Goal: Information Seeking & Learning: Check status

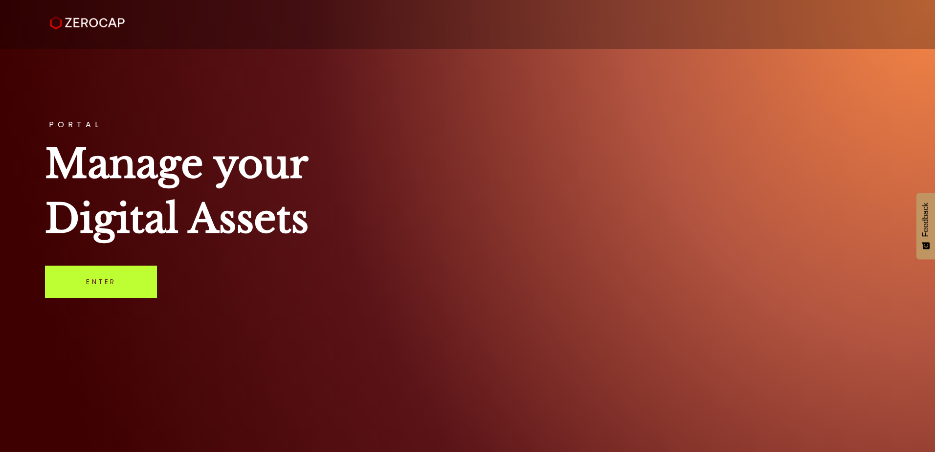
click at [114, 290] on link "Enter" at bounding box center [101, 282] width 112 height 32
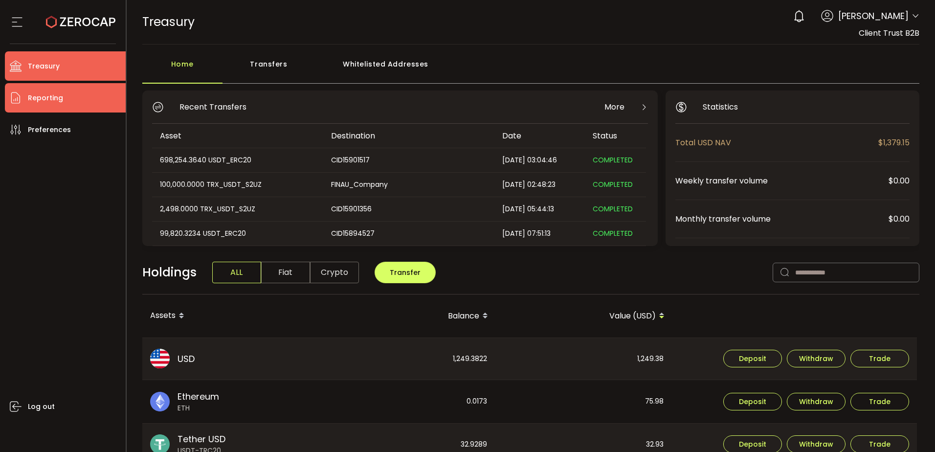
click at [34, 96] on span "Reporting" at bounding box center [45, 98] width 35 height 14
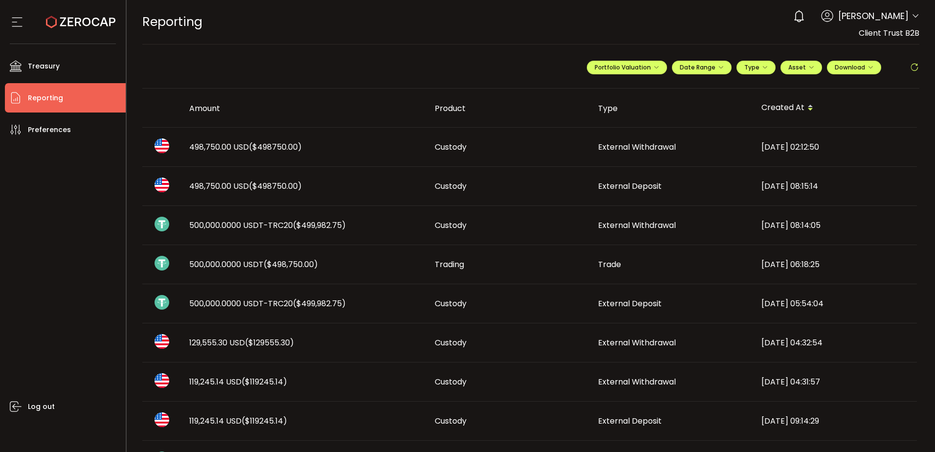
click at [299, 218] on td "500,000.0000 USDT-TRC20 ($499,982.75)" at bounding box center [303, 225] width 245 height 39
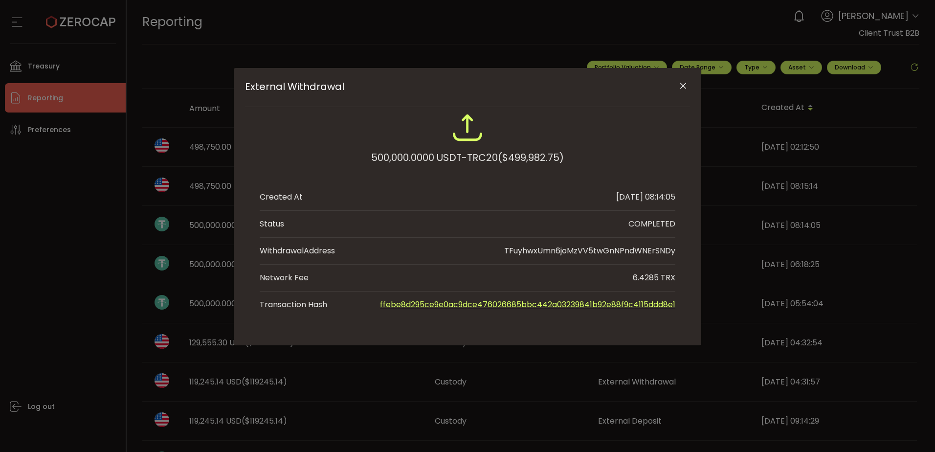
click at [685, 88] on icon "Close" at bounding box center [683, 86] width 10 height 10
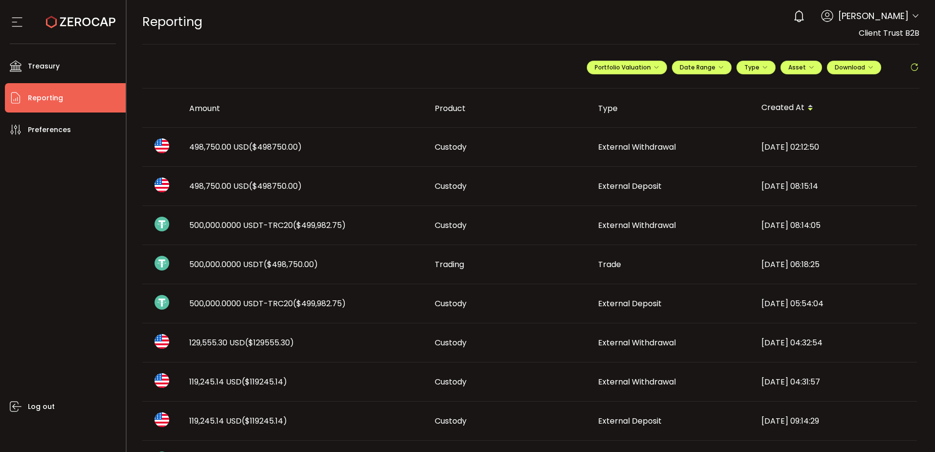
click at [19, 169] on div "Log out" at bounding box center [65, 294] width 121 height 300
click at [608, 305] on span "External Deposit" at bounding box center [630, 303] width 64 height 11
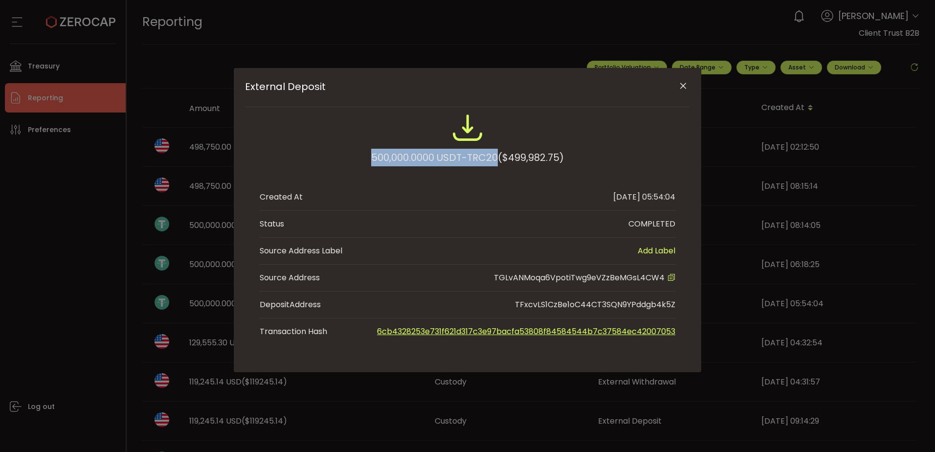
drag, startPoint x: 466, startPoint y: 163, endPoint x: 498, endPoint y: 166, distance: 32.9
click at [498, 166] on div "500,000.0000 USDT-TRC20 ($499,982.75)" at bounding box center [468, 144] width 416 height 64
click at [455, 180] on div "500,000.0000 USDT-TRC20 ($499,982.75) Created At [DATE] 05:54:04 Status COMPLET…" at bounding box center [468, 228] width 416 height 233
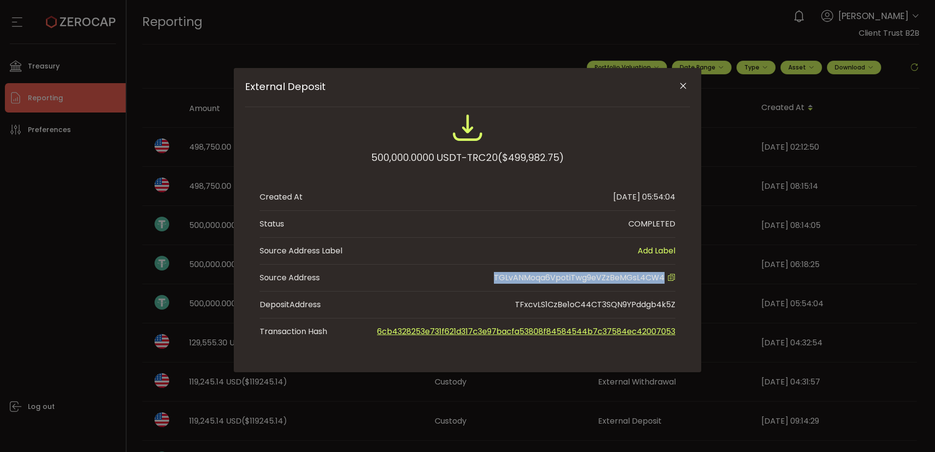
drag, startPoint x: 491, startPoint y: 275, endPoint x: 665, endPoint y: 279, distance: 173.7
click at [665, 279] on li "Source Address TGLvANMoqa6VpotiTwg9eVZzBeMGsL4CW4" at bounding box center [468, 278] width 416 height 27
click at [679, 89] on icon "Close" at bounding box center [683, 86] width 10 height 10
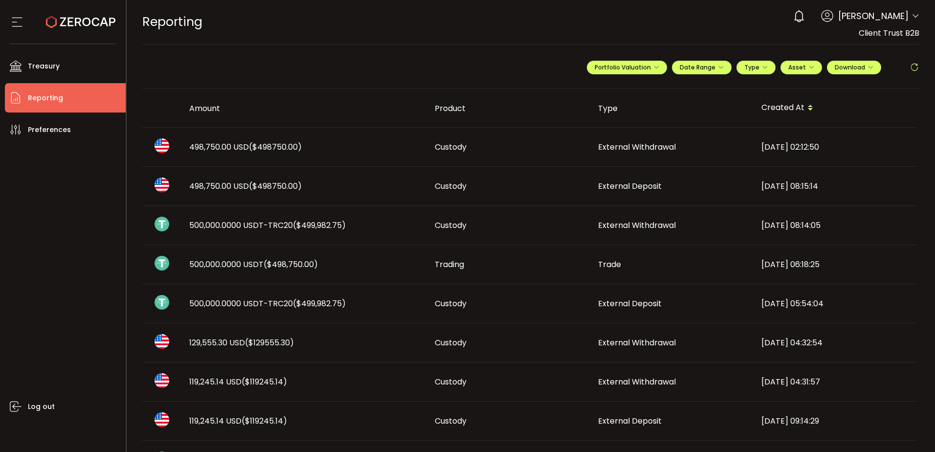
click at [410, 303] on div "500,000.0000 USDT-TRC20 ($499,982.75)" at bounding box center [303, 303] width 245 height 11
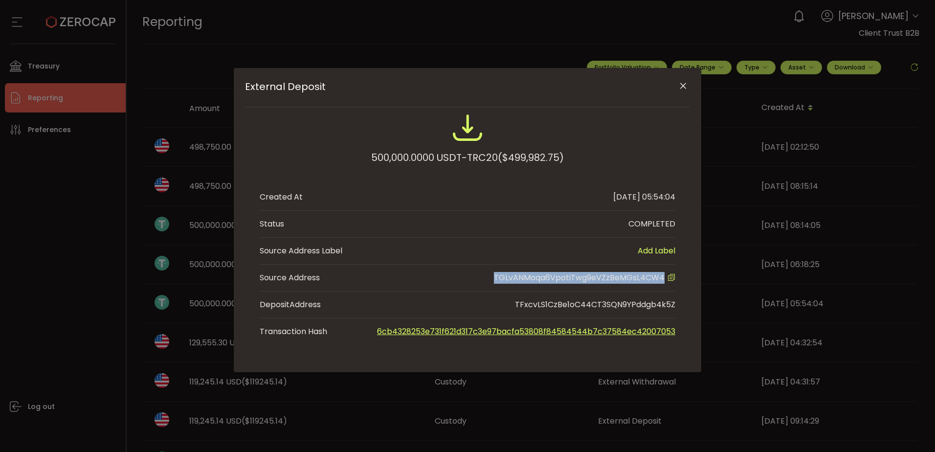
drag, startPoint x: 494, startPoint y: 277, endPoint x: 667, endPoint y: 279, distance: 173.6
click at [667, 279] on li "Source Address TGLvANMoqa6VpotiTwg9eVZzBeMGsL4CW4" at bounding box center [468, 278] width 416 height 27
click at [673, 276] on icon "External Deposit" at bounding box center [671, 277] width 8 height 8
copy span "TGLvANMoqa6VpotiTwg9eVZzBeMGsL4CW4"
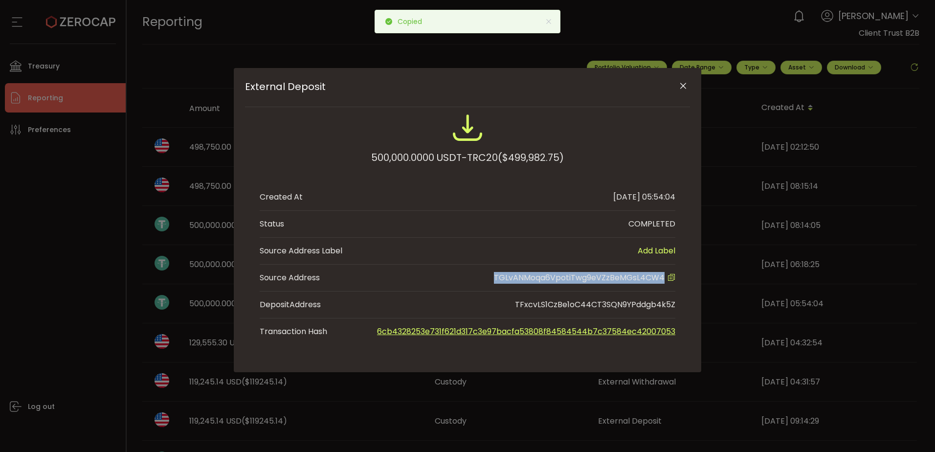
click at [682, 85] on icon "Close" at bounding box center [683, 86] width 10 height 10
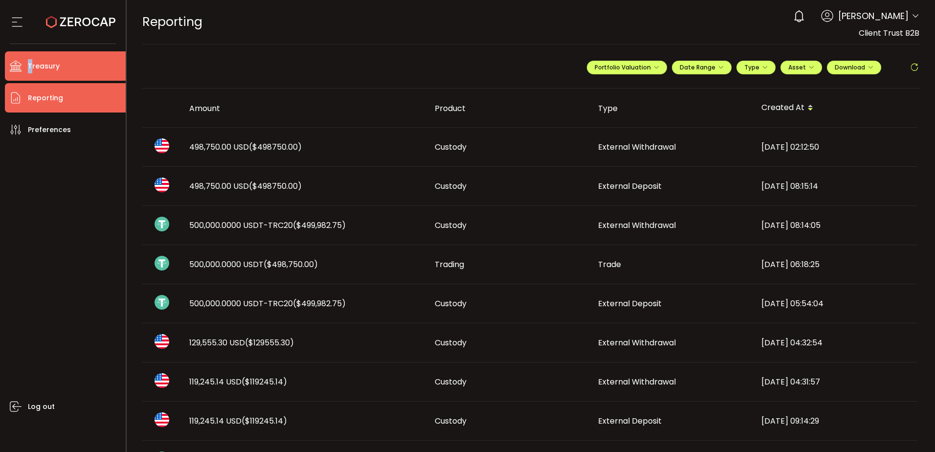
click at [30, 68] on span "Treasury" at bounding box center [44, 66] width 32 height 14
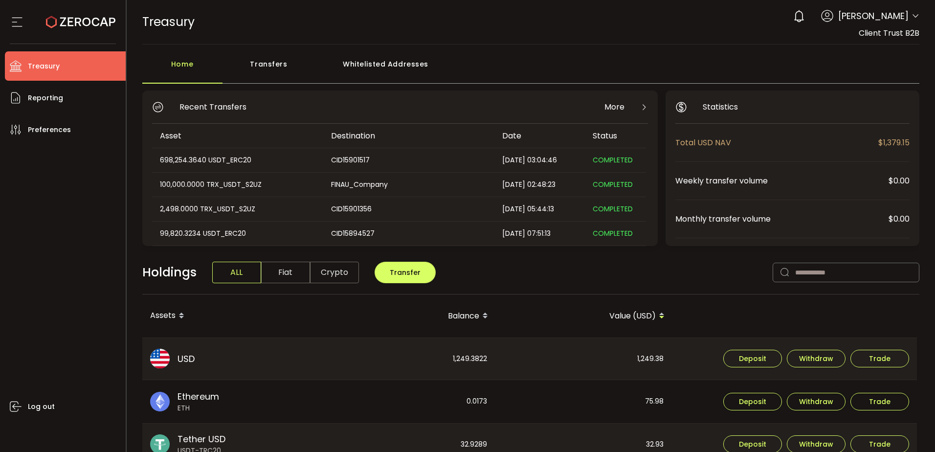
click at [389, 66] on div "Whitelisted Addresses" at bounding box center [385, 68] width 141 height 29
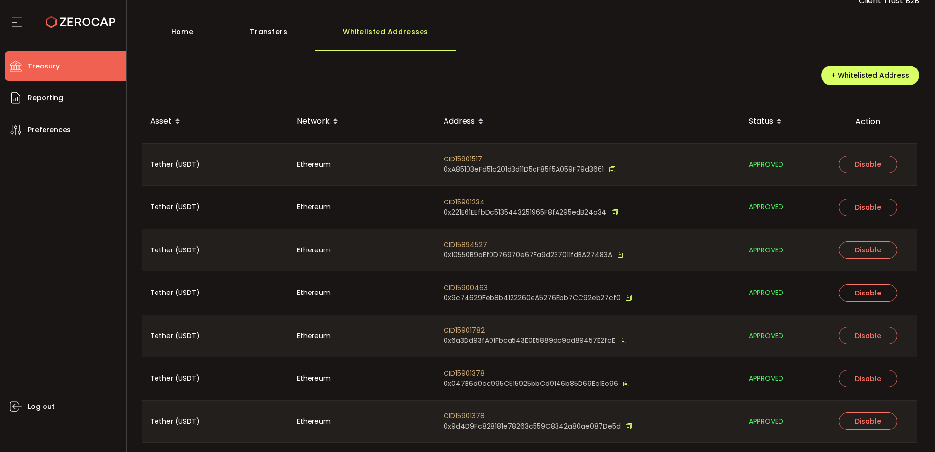
scroll to position [62, 0]
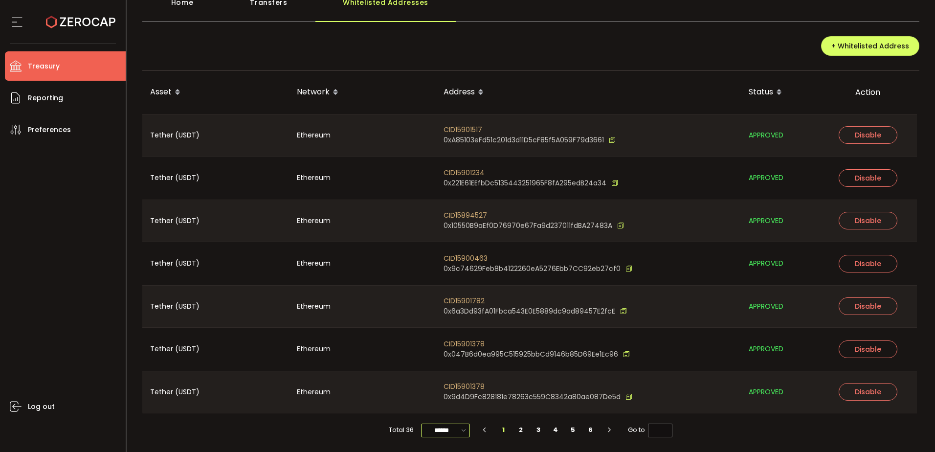
click at [456, 430] on input "******" at bounding box center [445, 430] width 49 height 14
click at [455, 407] on span "100/page" at bounding box center [446, 406] width 32 height 10
type input "********"
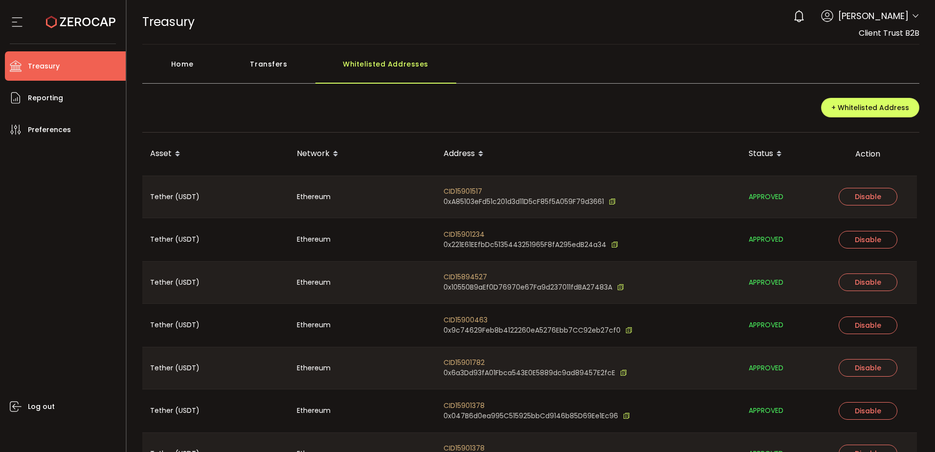
scroll to position [1302, 0]
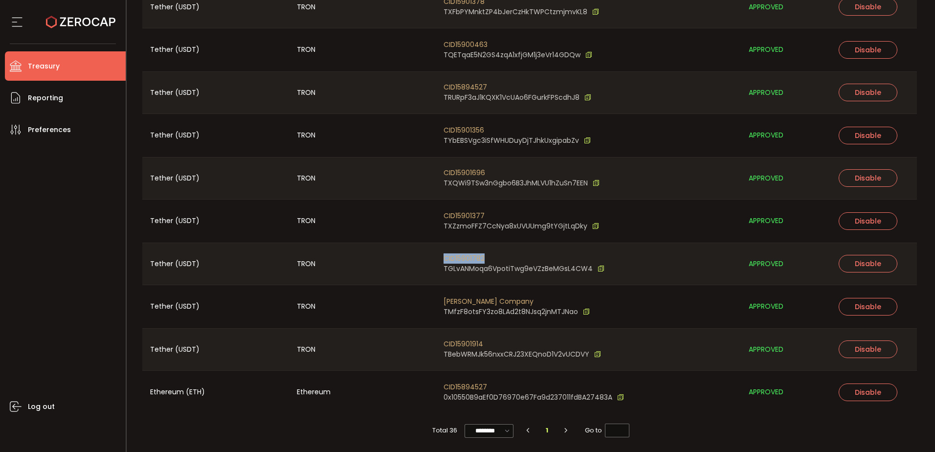
drag, startPoint x: 438, startPoint y: 259, endPoint x: 511, endPoint y: 259, distance: 73.4
click at [511, 259] on div "CID15901782 TGLvANMoqa6VpotiTwg9eVZzBeMGsL4CW4" at bounding box center [588, 264] width 305 height 42
drag, startPoint x: 494, startPoint y: 267, endPoint x: 566, endPoint y: 271, distance: 71.5
click at [566, 271] on span "TGLvANMoqa6VpotiTwg9eVZzBeMGsL4CW4" at bounding box center [518, 269] width 149 height 10
drag, startPoint x: 590, startPoint y: 268, endPoint x: 441, endPoint y: 268, distance: 149.1
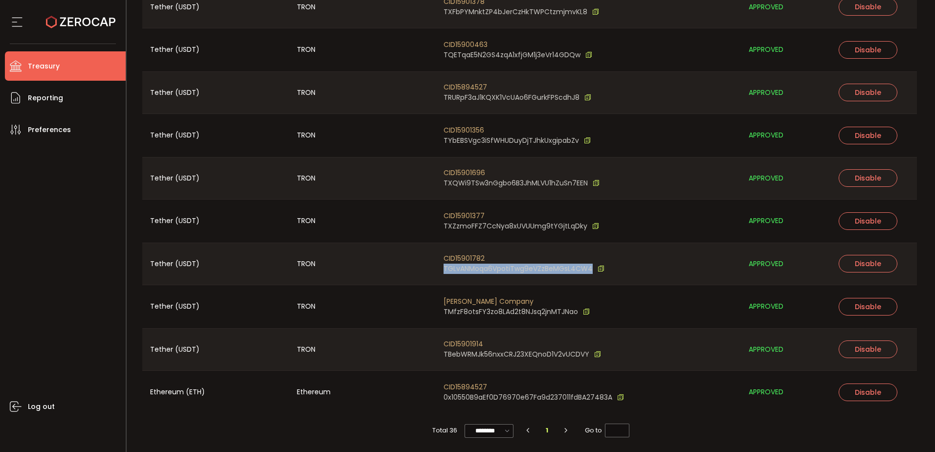
click at [441, 268] on div "CID15901782 TGLvANMoqa6VpotiTwg9eVZzBeMGsL4CW4" at bounding box center [588, 264] width 305 height 42
click at [469, 258] on span "CID15901782" at bounding box center [524, 258] width 161 height 10
click at [500, 264] on span "TGLvANMoqa6VpotiTwg9eVZzBeMGsL4CW4" at bounding box center [518, 269] width 149 height 10
click at [556, 270] on span "TGLvANMoqa6VpotiTwg9eVZzBeMGsL4CW4" at bounding box center [518, 269] width 149 height 10
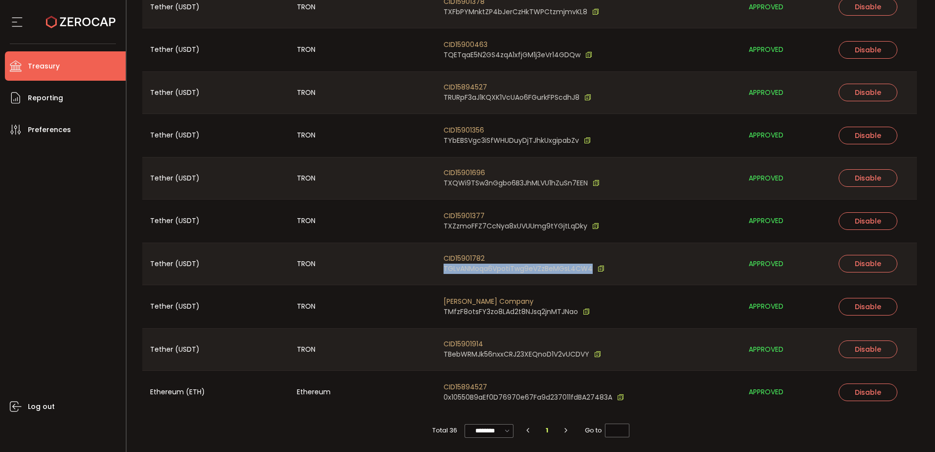
click at [556, 270] on span "TGLvANMoqa6VpotiTwg9eVZzBeMGsL4CW4" at bounding box center [518, 269] width 149 height 10
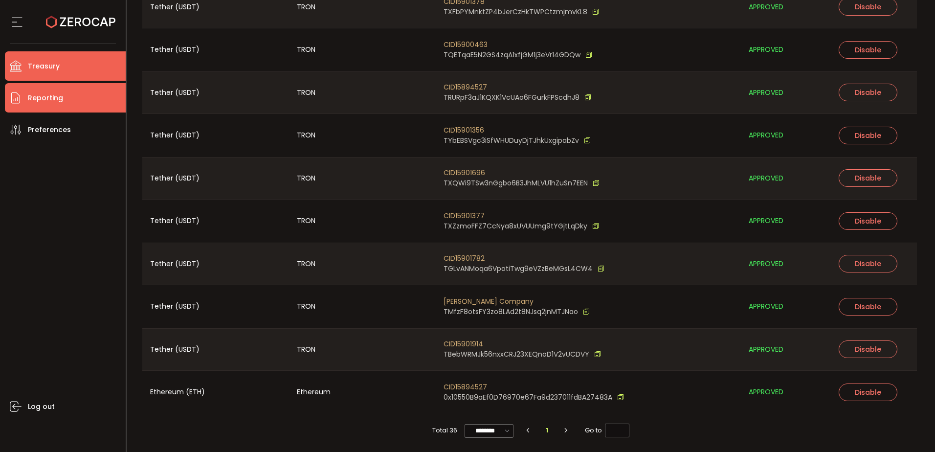
click at [54, 99] on span "Reporting" at bounding box center [45, 98] width 35 height 14
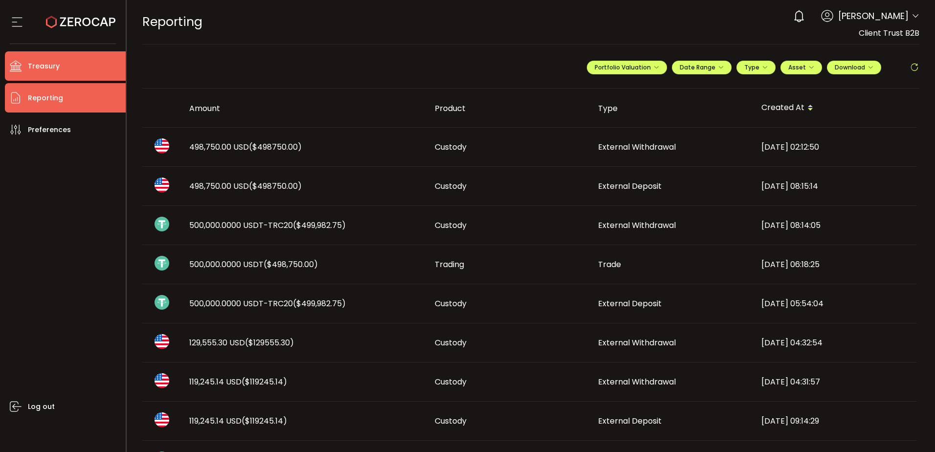
click at [71, 68] on li "Treasury" at bounding box center [65, 65] width 121 height 29
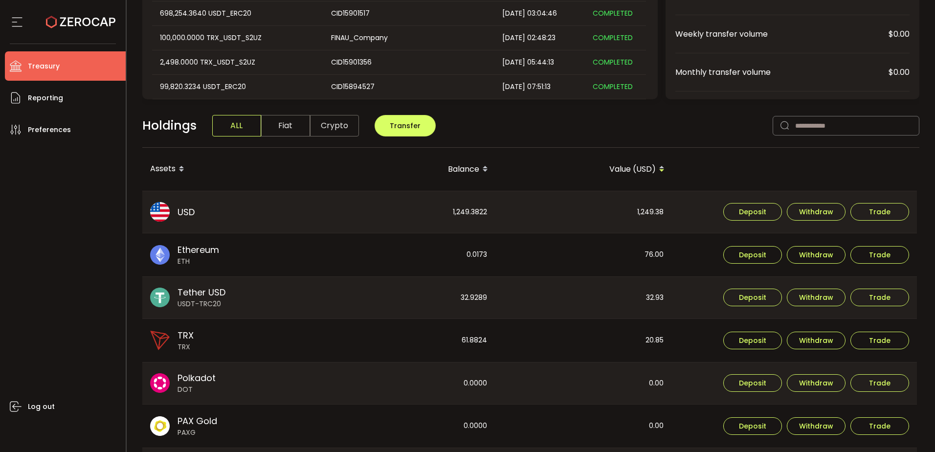
scroll to position [49, 0]
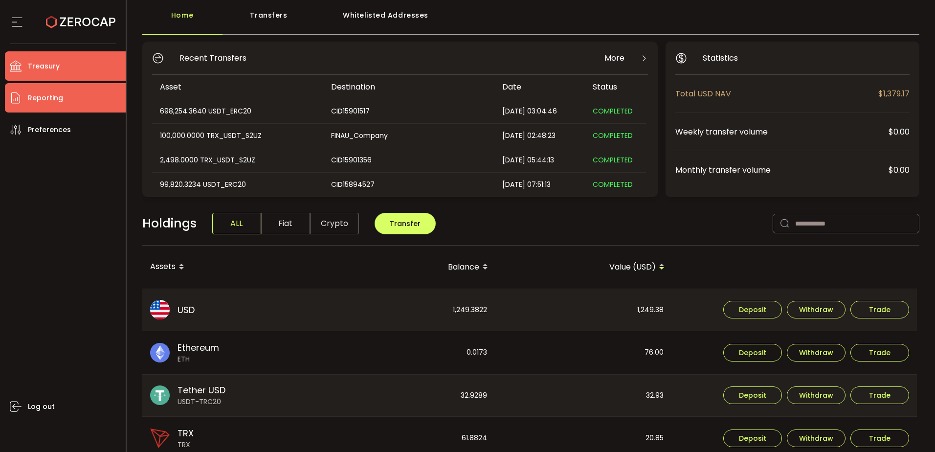
click at [91, 97] on li "Reporting" at bounding box center [65, 97] width 121 height 29
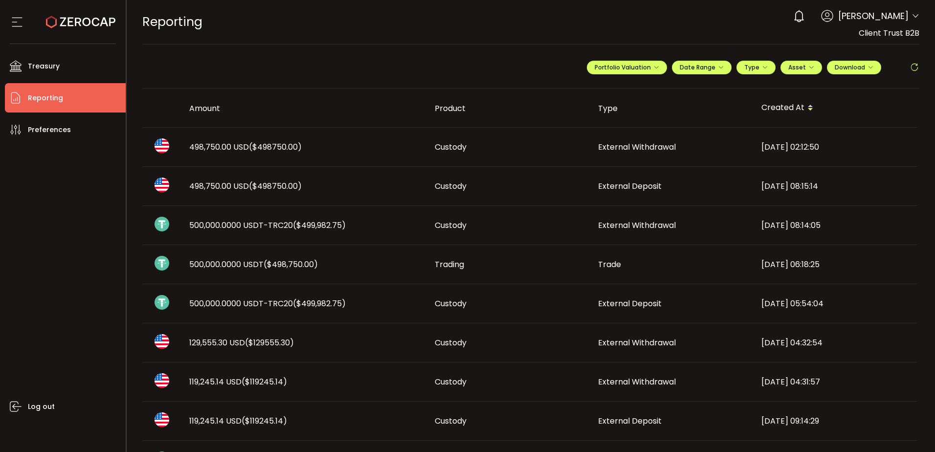
click at [620, 304] on span "External Deposit" at bounding box center [630, 303] width 64 height 11
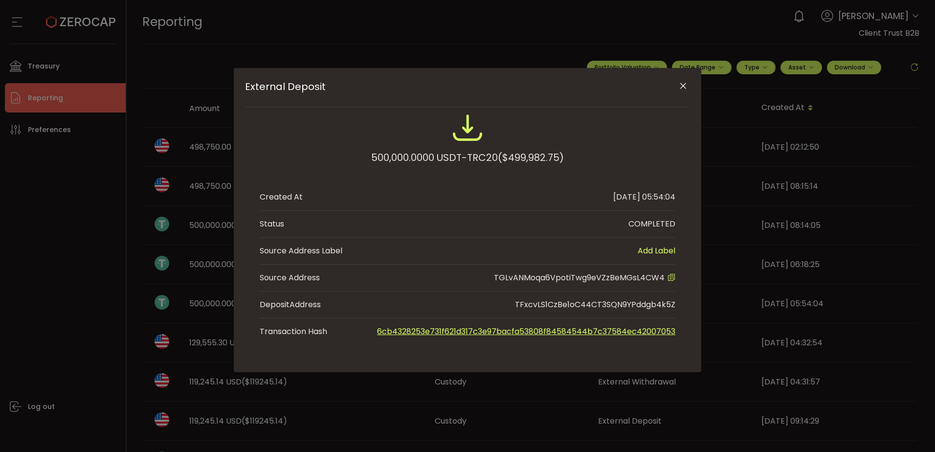
click at [680, 89] on icon "Close" at bounding box center [683, 86] width 10 height 10
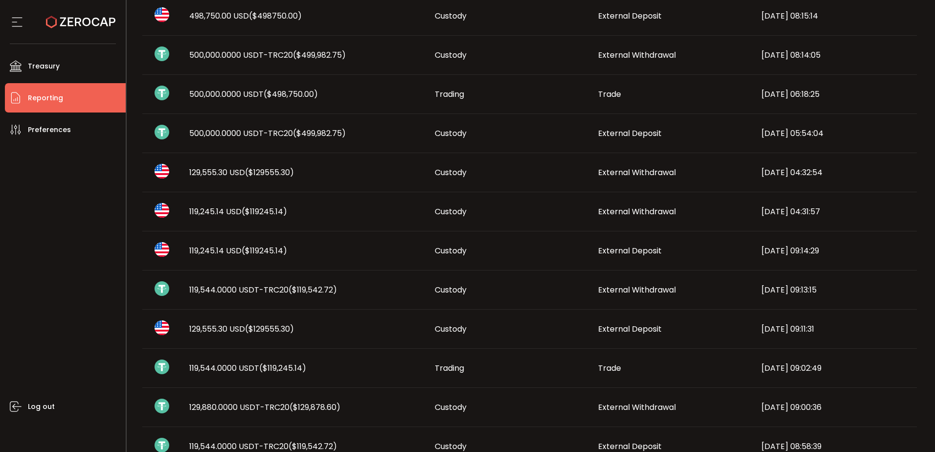
scroll to position [196, 0]
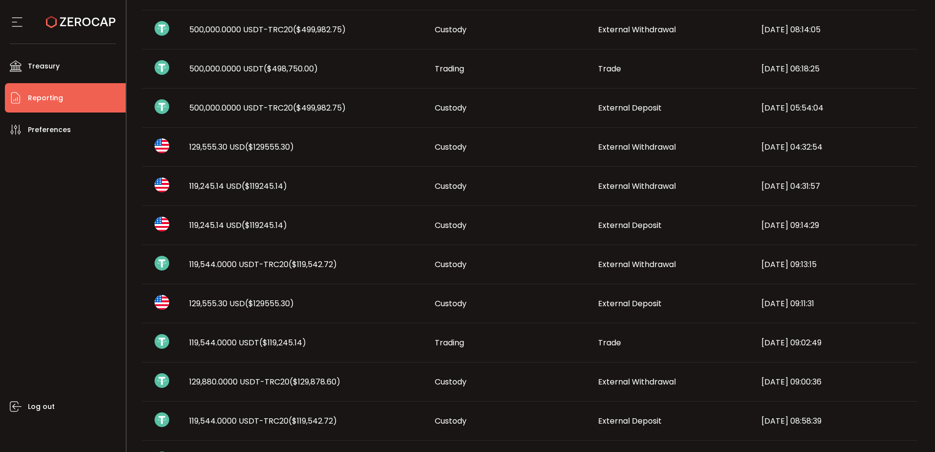
click at [351, 217] on td "119,245.14 USD ($119245.14)" at bounding box center [303, 225] width 245 height 39
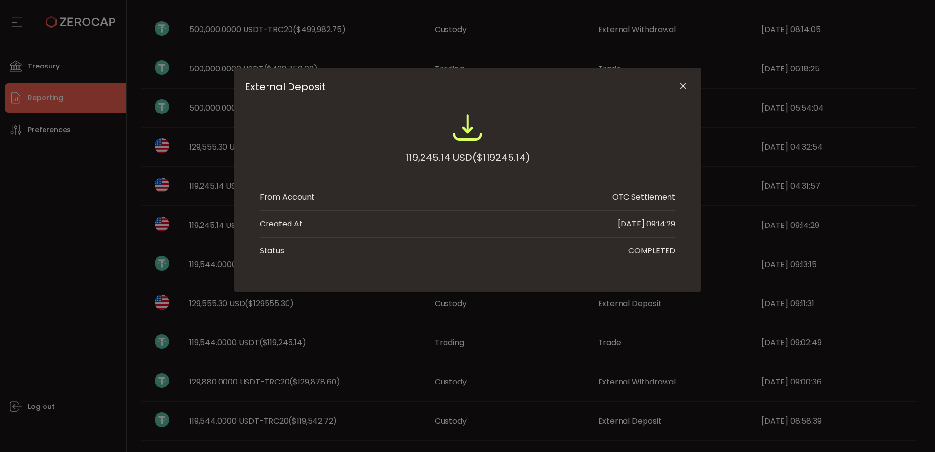
click at [684, 84] on icon "Close" at bounding box center [683, 86] width 10 height 10
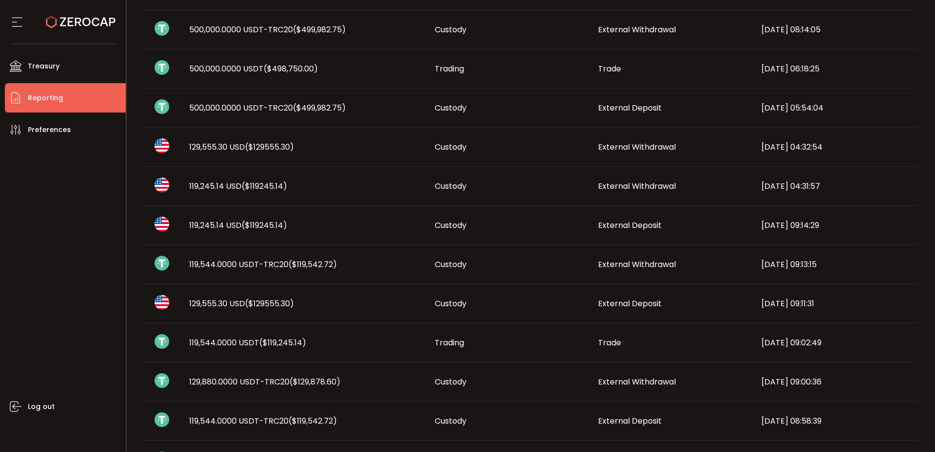
click at [216, 189] on span "119,245.14 USD ($119245.14)" at bounding box center [238, 185] width 98 height 11
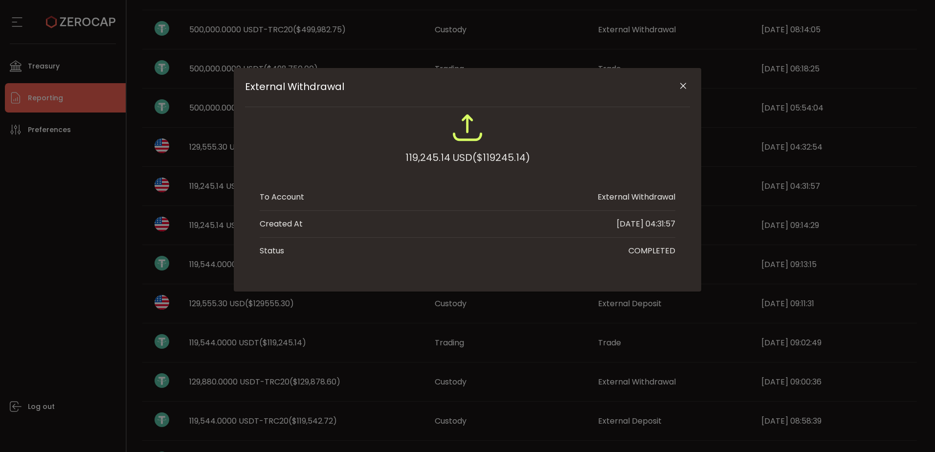
click at [679, 83] on icon "Close" at bounding box center [683, 86] width 10 height 10
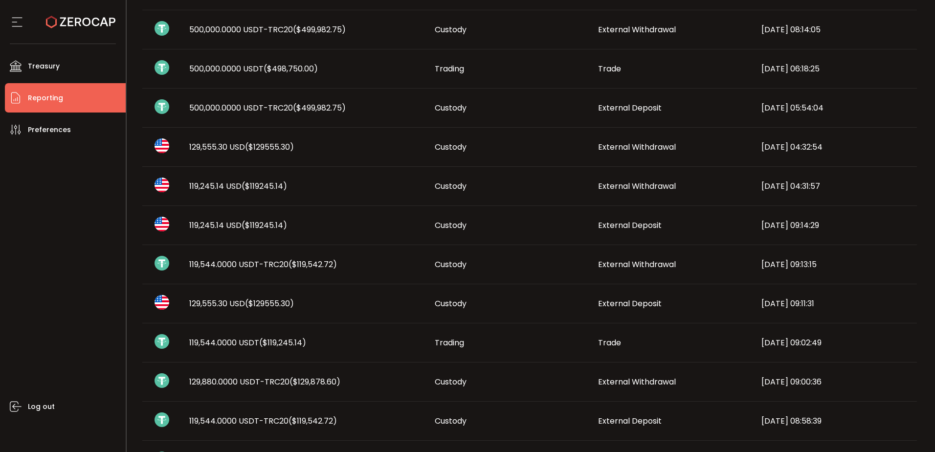
click at [628, 231] on td "External Deposit" at bounding box center [671, 225] width 163 height 39
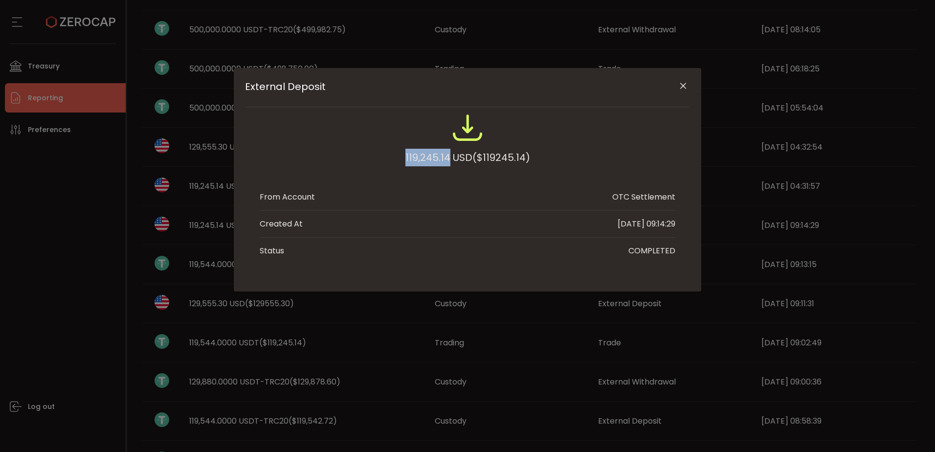
drag, startPoint x: 399, startPoint y: 157, endPoint x: 448, endPoint y: 157, distance: 49.4
click at [448, 157] on div "119,245.14 USD ($119245.14)" at bounding box center [468, 144] width 416 height 64
click at [422, 180] on div "119,245.14 USD ($119245.14) From Account OTC Settlement Created At [DATE] 09:14…" at bounding box center [468, 188] width 416 height 152
click at [684, 84] on icon "Close" at bounding box center [683, 86] width 10 height 10
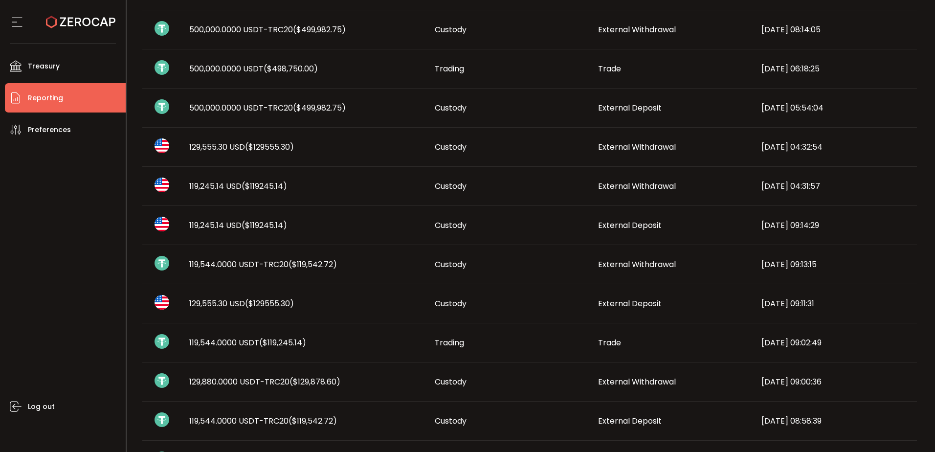
scroll to position [49, 0]
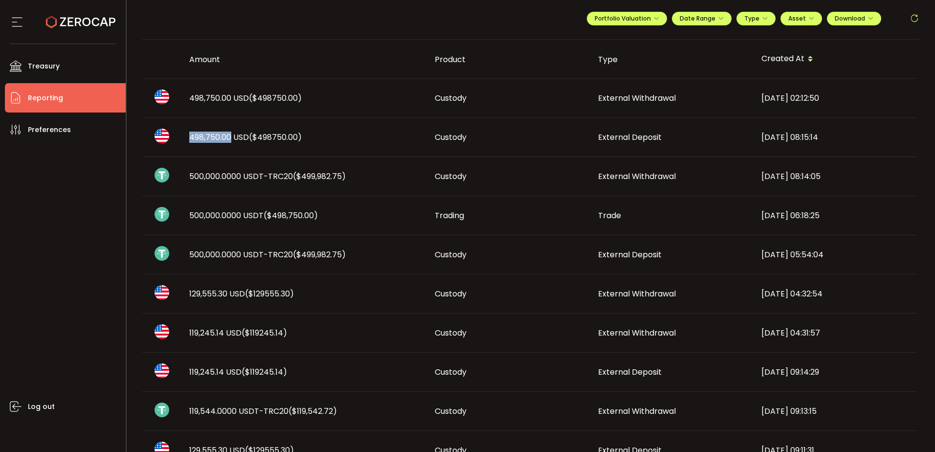
drag, startPoint x: 187, startPoint y: 138, endPoint x: 229, endPoint y: 135, distance: 42.2
click at [229, 135] on div "498,750.00 USD ($498750.00)" at bounding box center [303, 137] width 245 height 11
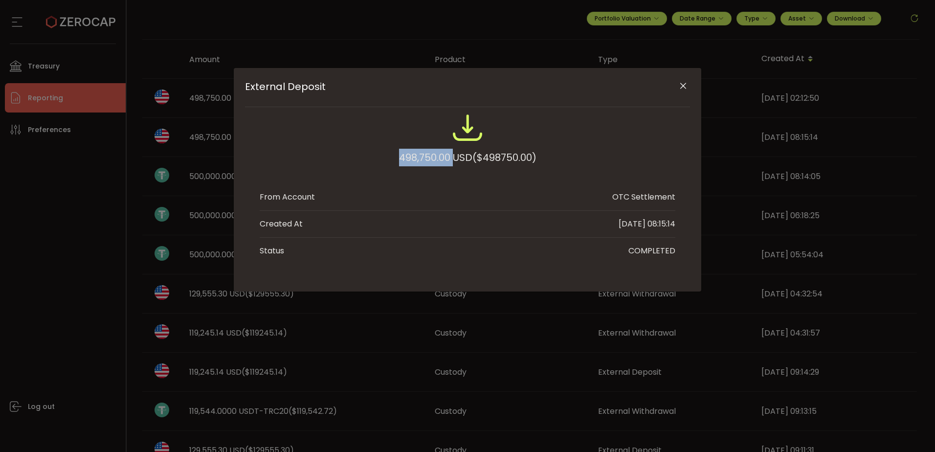
drag, startPoint x: 441, startPoint y: 154, endPoint x: 453, endPoint y: 154, distance: 12.2
click at [453, 154] on div "498,750.00 USD ($498750.00)" at bounding box center [468, 144] width 416 height 64
click at [681, 83] on icon "Close" at bounding box center [683, 86] width 10 height 10
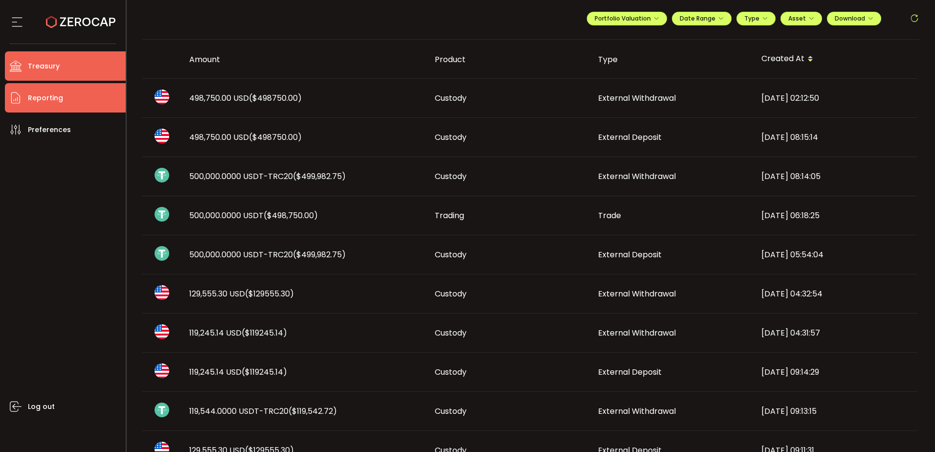
click at [83, 71] on li "Treasury" at bounding box center [65, 65] width 121 height 29
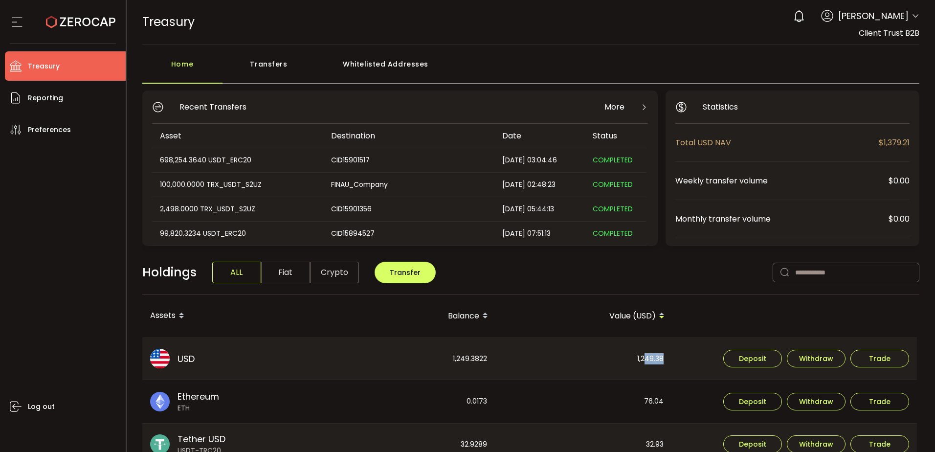
drag, startPoint x: 666, startPoint y: 359, endPoint x: 671, endPoint y: 359, distance: 5.4
click at [671, 359] on td "1,249.38" at bounding box center [584, 358] width 177 height 43
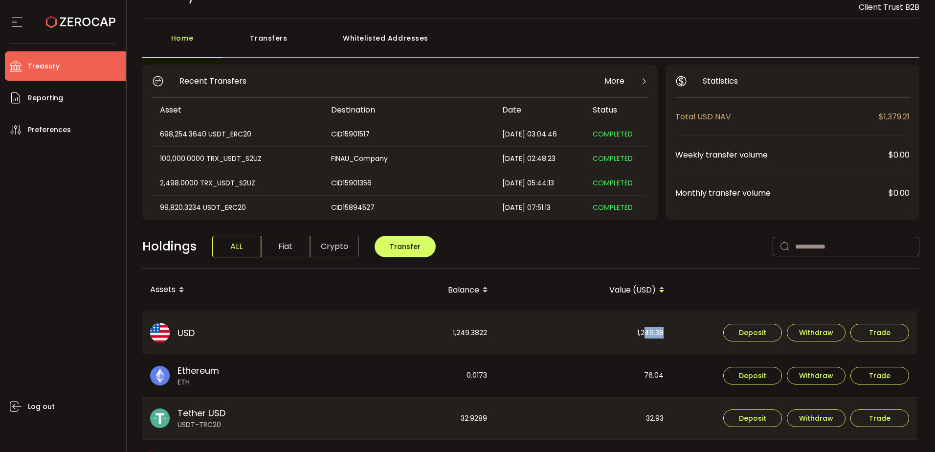
scroll to position [49, 0]
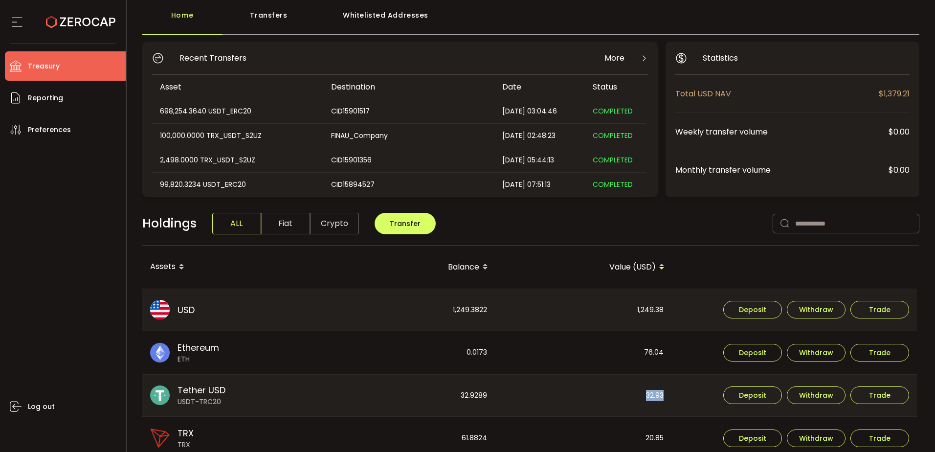
drag, startPoint x: 639, startPoint y: 395, endPoint x: 668, endPoint y: 395, distance: 28.9
click at [668, 395] on div "32.93" at bounding box center [584, 396] width 176 height 42
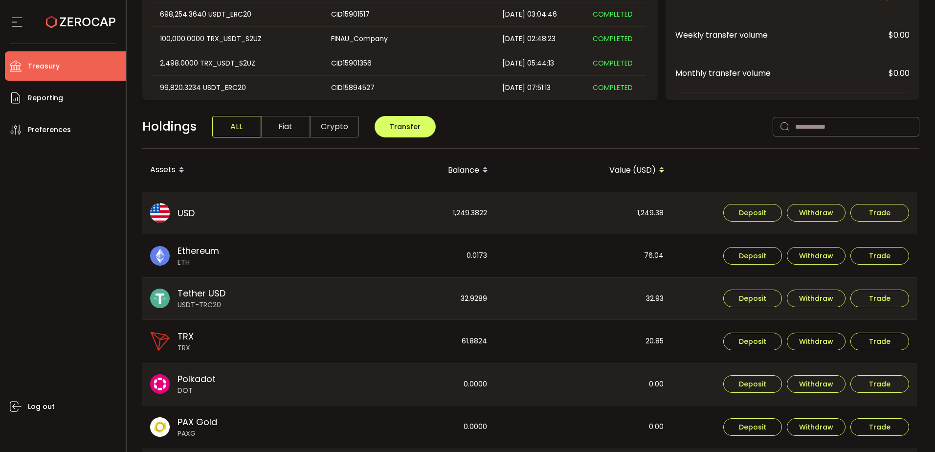
scroll to position [147, 0]
drag, startPoint x: 637, startPoint y: 342, endPoint x: 670, endPoint y: 340, distance: 32.8
click at [670, 340] on div "20.85" at bounding box center [584, 340] width 176 height 43
click at [669, 297] on div "32.93" at bounding box center [584, 298] width 176 height 42
click at [645, 285] on div "32.93" at bounding box center [584, 298] width 176 height 42
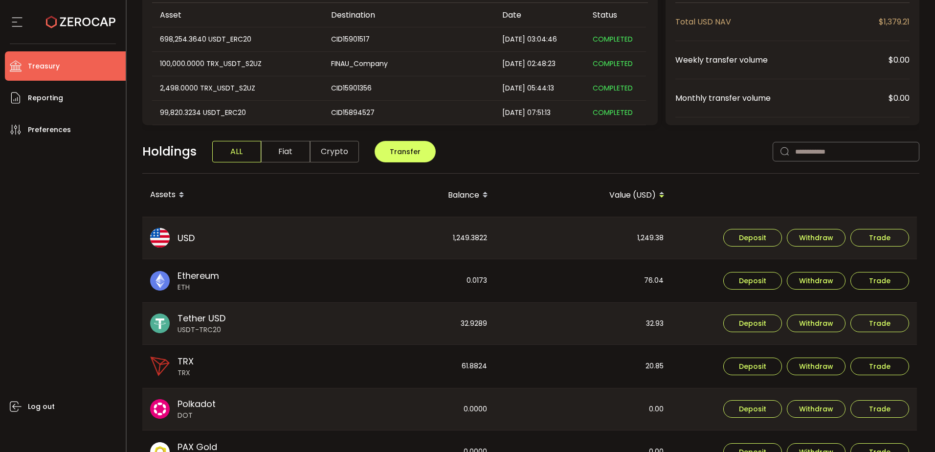
scroll to position [98, 0]
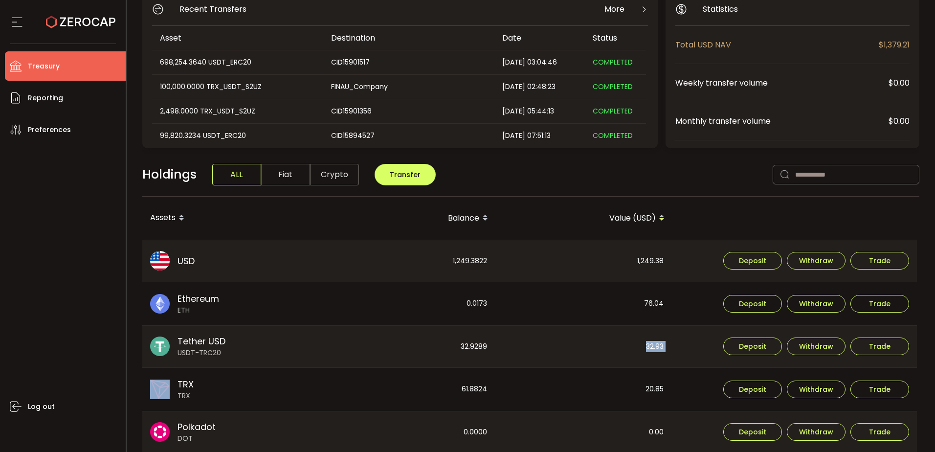
drag, startPoint x: 644, startPoint y: 345, endPoint x: 686, endPoint y: 349, distance: 42.7
click at [686, 349] on tr "Tether USD USDT-TRC20 32.9289 32.93 Deposit Withdraw Trade" at bounding box center [529, 346] width 775 height 43
click at [664, 349] on div "32.93" at bounding box center [584, 347] width 176 height 42
click at [469, 265] on div "1,249.3822" at bounding box center [407, 261] width 176 height 42
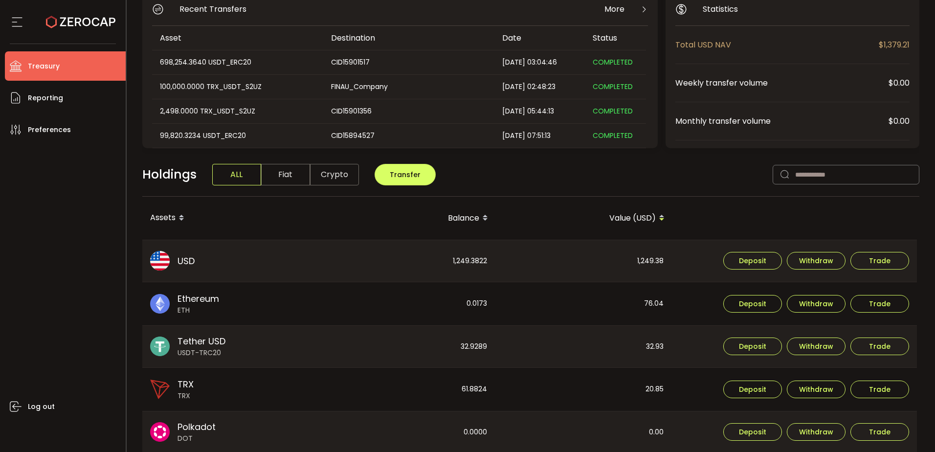
click at [458, 292] on div "0.0173" at bounding box center [407, 303] width 176 height 43
drag, startPoint x: 188, startPoint y: 259, endPoint x: 202, endPoint y: 260, distance: 14.2
click at [202, 260] on div "USD USD" at bounding box center [230, 261] width 176 height 42
drag, startPoint x: 177, startPoint y: 340, endPoint x: 238, endPoint y: 364, distance: 65.5
click at [238, 364] on div "Tether USD USDT-TRC20" at bounding box center [230, 347] width 176 height 42
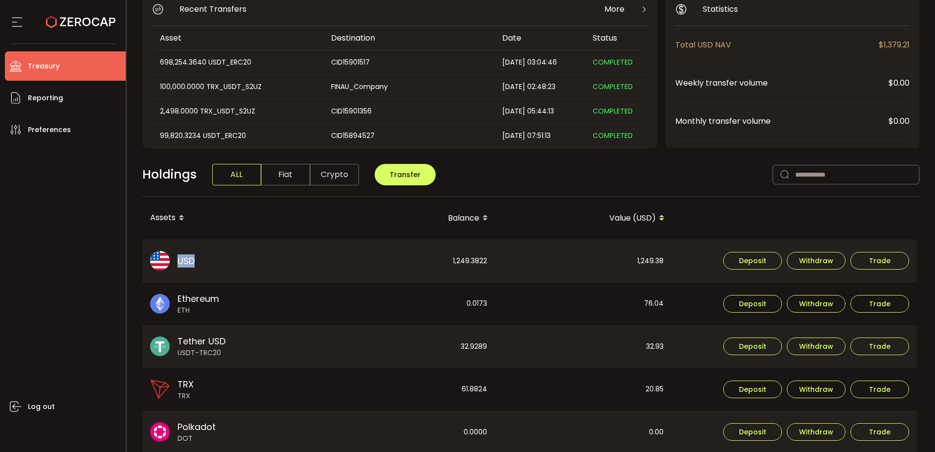
click at [252, 358] on div "Tether USD USDT-TRC20" at bounding box center [230, 347] width 176 height 42
click at [309, 346] on div "Tether USD USDT-TRC20" at bounding box center [230, 347] width 176 height 42
click at [755, 264] on span "Deposit" at bounding box center [752, 260] width 27 height 7
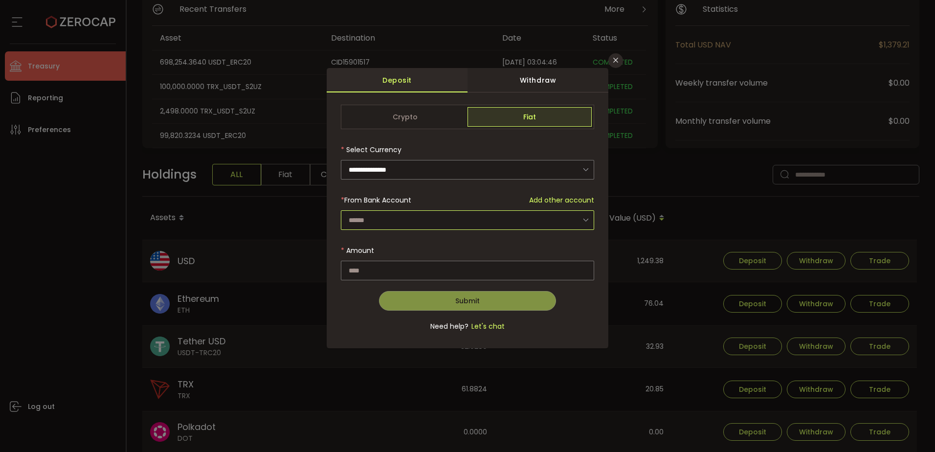
click at [427, 220] on input "dialog" at bounding box center [467, 220] width 253 height 20
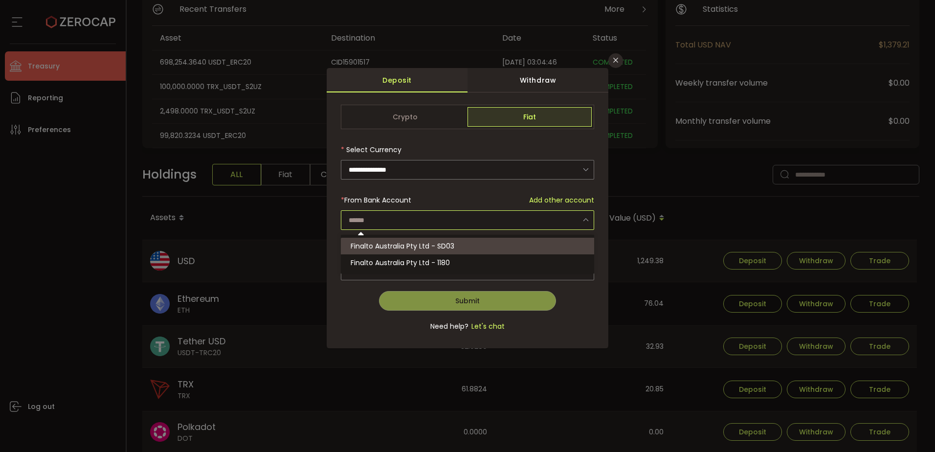
click at [464, 246] on li "Finalto Australia Pty Ltd - SD03" at bounding box center [469, 246] width 256 height 17
type input "**********"
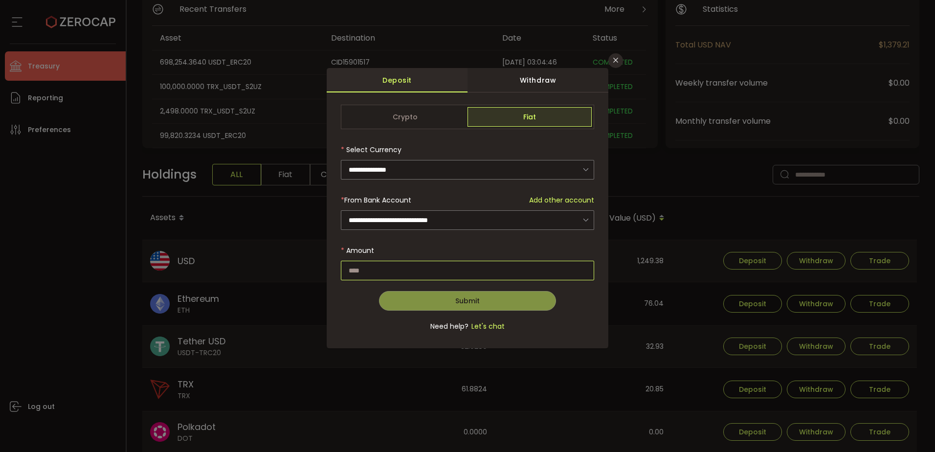
click at [433, 269] on input "dialog" at bounding box center [467, 271] width 253 height 20
type input "****"
click at [614, 60] on icon "Close" at bounding box center [616, 60] width 8 height 8
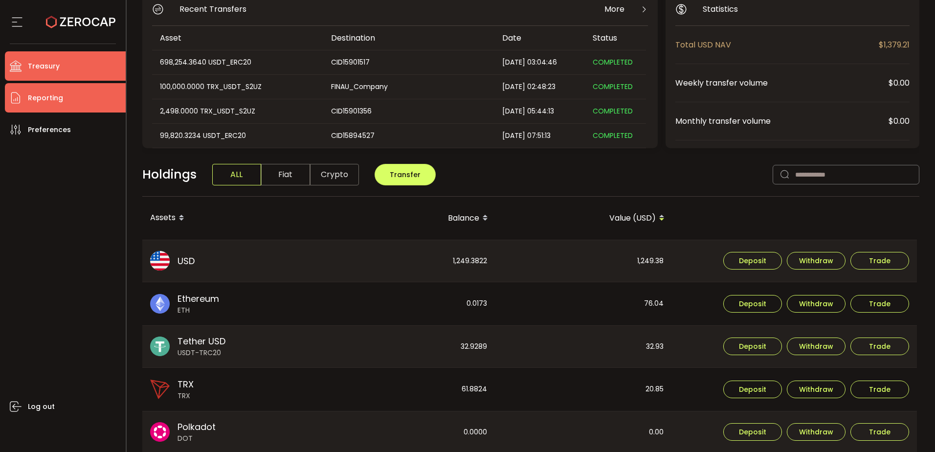
click at [47, 91] on span "Reporting" at bounding box center [45, 98] width 35 height 14
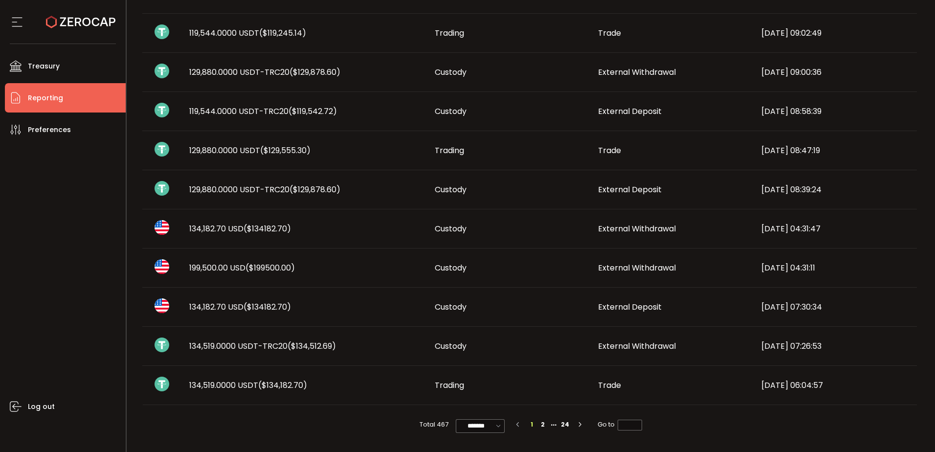
scroll to position [507, 0]
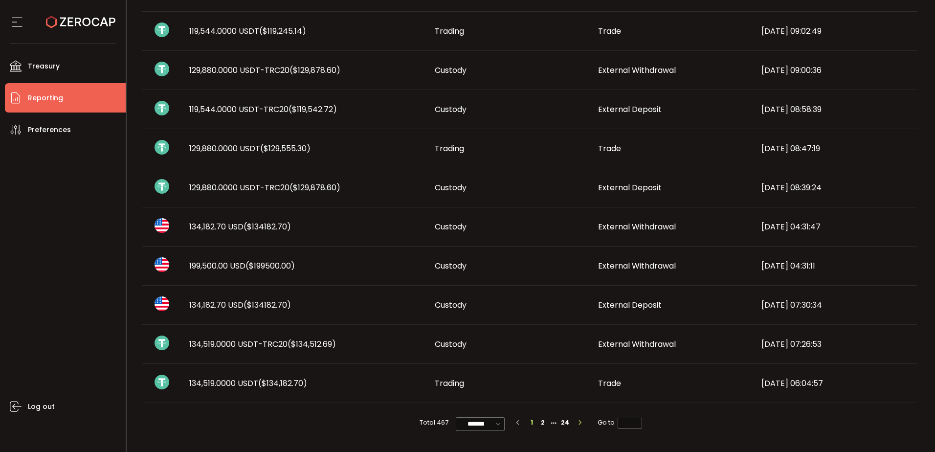
click at [574, 423] on button "button" at bounding box center [578, 422] width 15 height 11
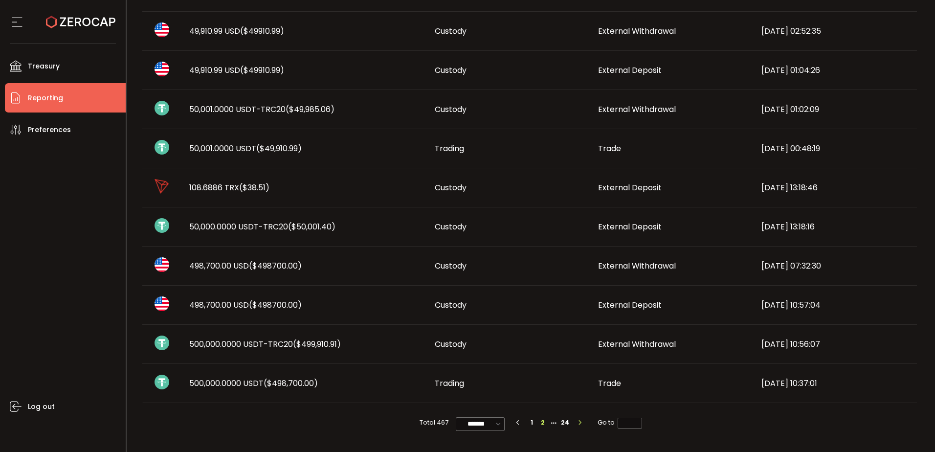
click at [574, 421] on button "button" at bounding box center [578, 422] width 15 height 11
type input "*"
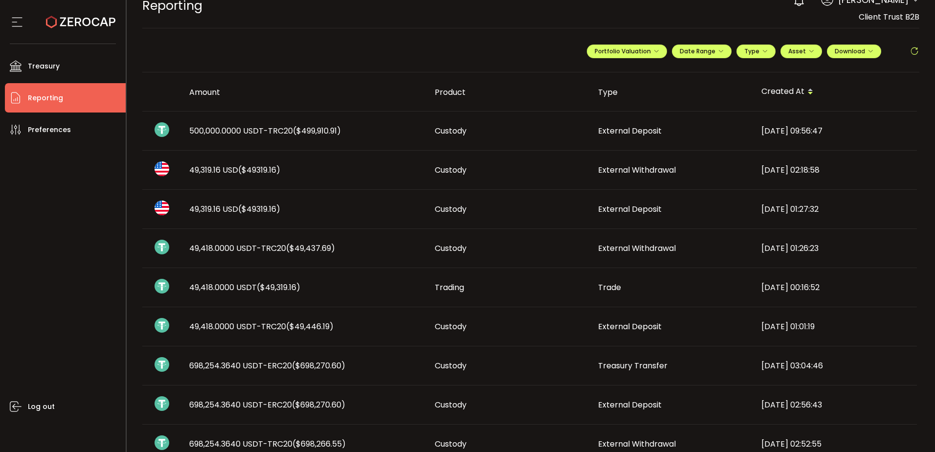
scroll to position [0, 0]
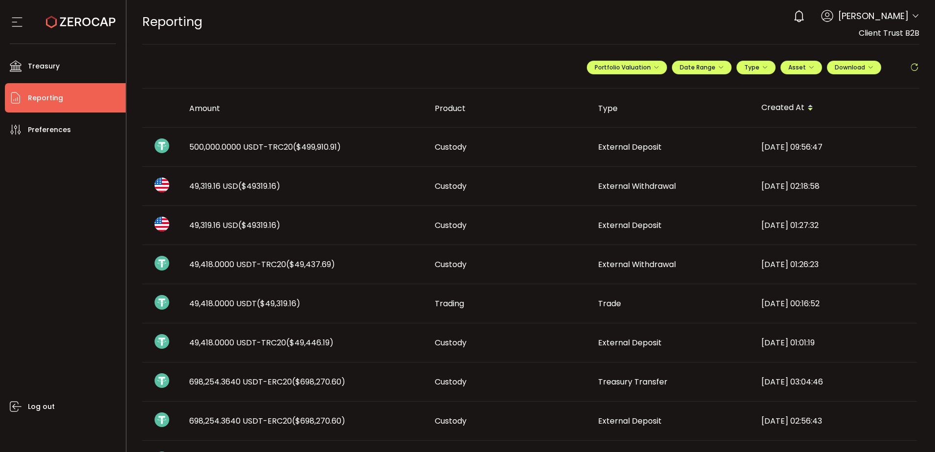
click at [37, 262] on div "Log out" at bounding box center [65, 294] width 121 height 300
click at [563, 24] on div "REPORTING Buy Power $0.00 USD Reporting Reporting Verify Your Identity 0 [PERSO…" at bounding box center [531, 22] width 778 height 44
click at [55, 100] on span "Reporting" at bounding box center [45, 98] width 35 height 14
click at [647, 71] on button "Portfolio Valuation" at bounding box center [627, 68] width 80 height 14
click at [593, 92] on input "**********" at bounding box center [587, 91] width 39 height 12
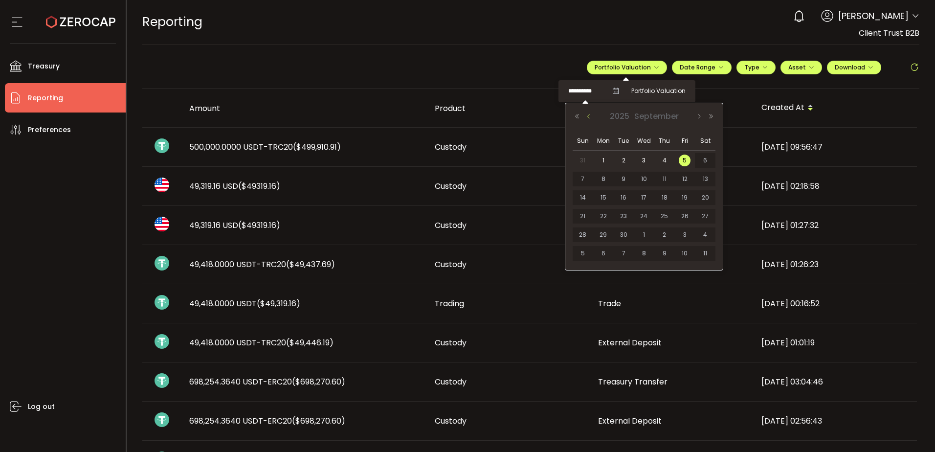
click at [588, 115] on button "Previous Month" at bounding box center [589, 116] width 12 height 7
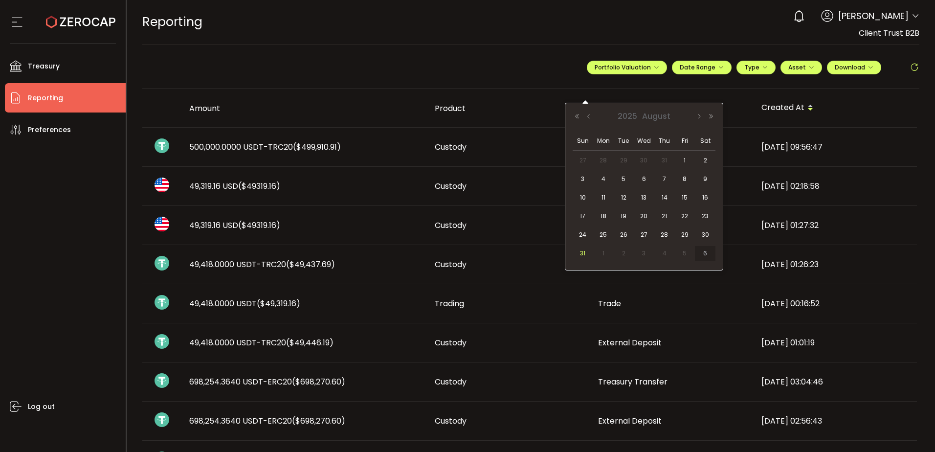
click at [581, 252] on span "31" at bounding box center [583, 253] width 12 height 12
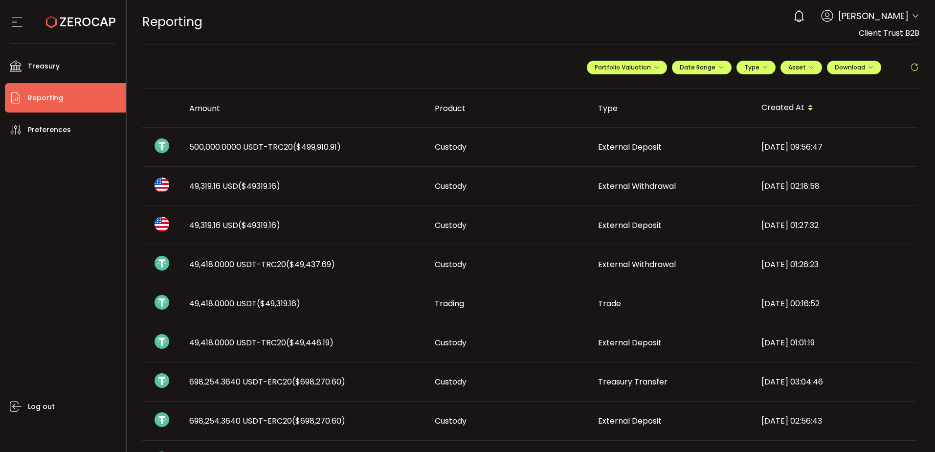
click at [571, 35] on div "REPORTING Buy Power $0.00 USD Reporting Reporting Verify Your Identity 0 [PERSO…" at bounding box center [531, 22] width 778 height 44
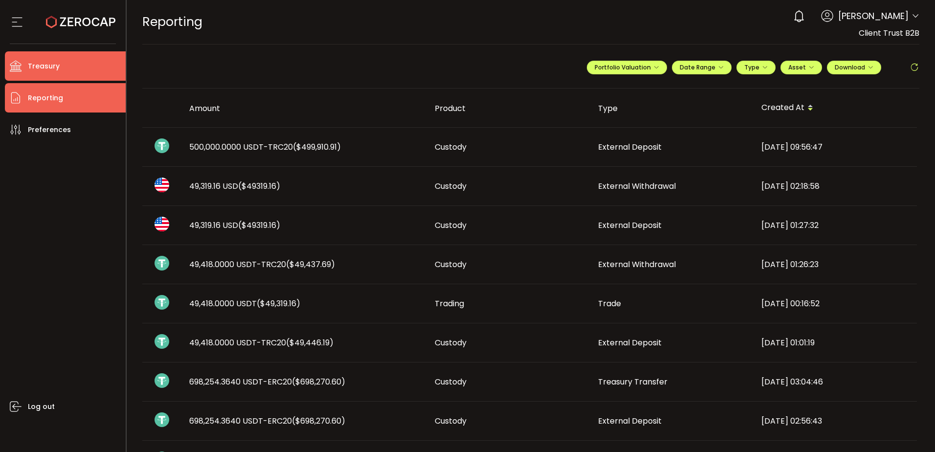
click at [57, 68] on span "Treasury" at bounding box center [44, 66] width 32 height 14
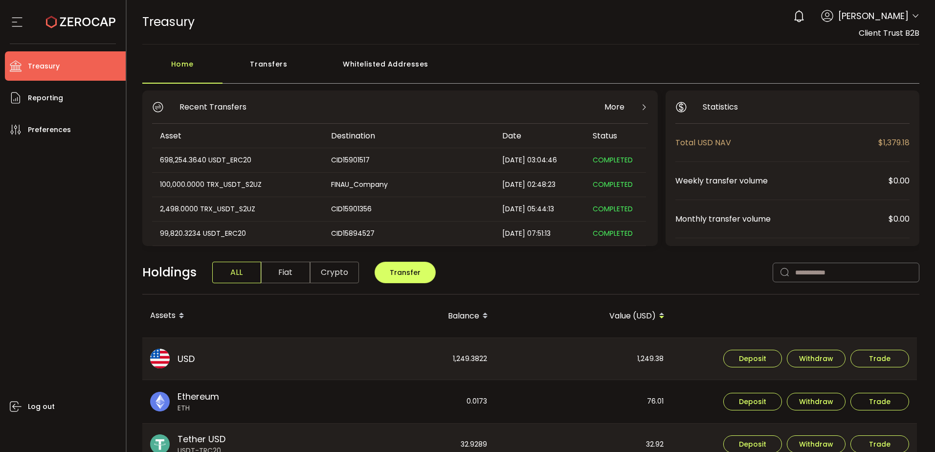
click at [918, 19] on header "PDF is being processed and will download to your computer TREASURY Buy Power $0…" at bounding box center [531, 22] width 809 height 44
click at [911, 19] on icon at bounding box center [915, 16] width 8 height 8
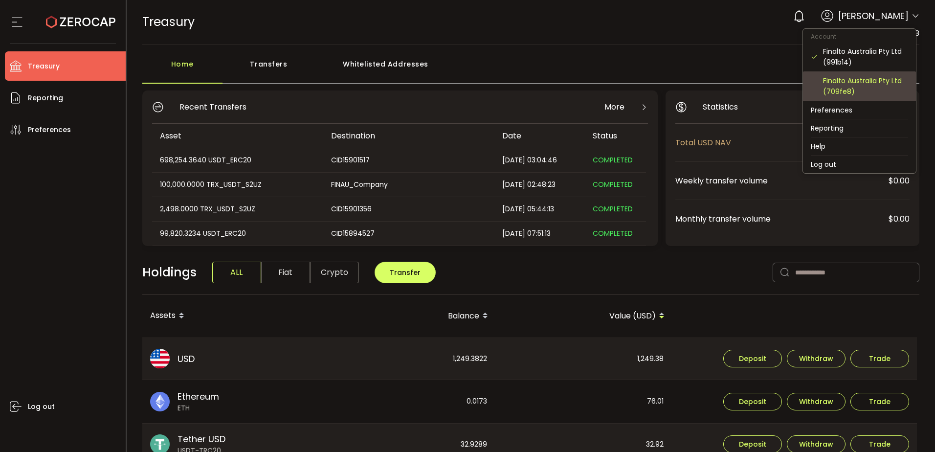
click at [829, 90] on div "Finalto Australia Pty Ltd (709fe8)" at bounding box center [865, 86] width 85 height 22
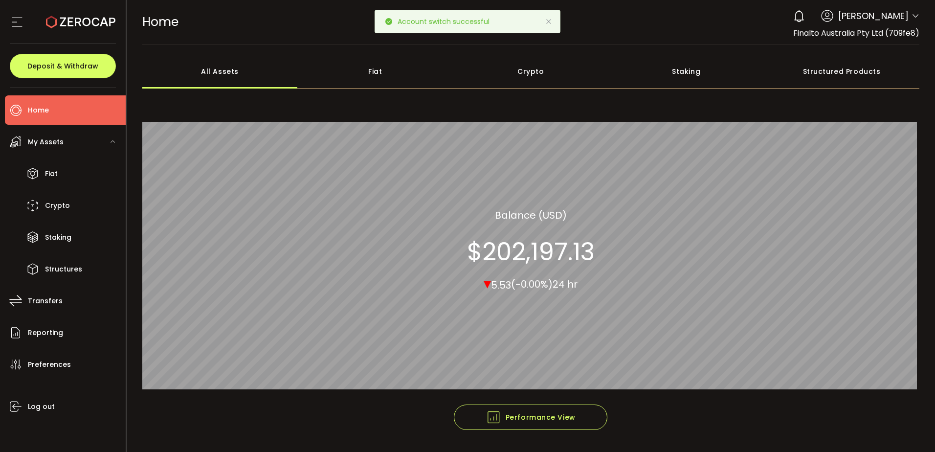
click at [546, 20] on icon at bounding box center [549, 22] width 8 height 8
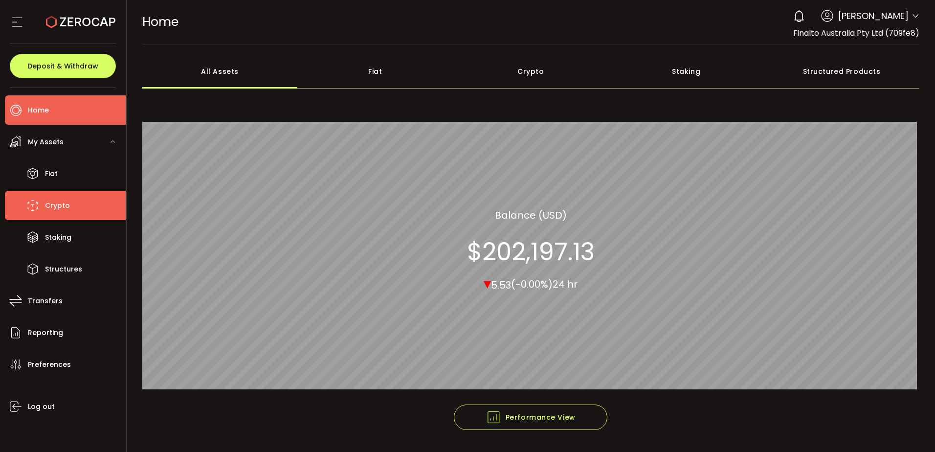
click at [75, 207] on li "Crypto" at bounding box center [65, 205] width 121 height 29
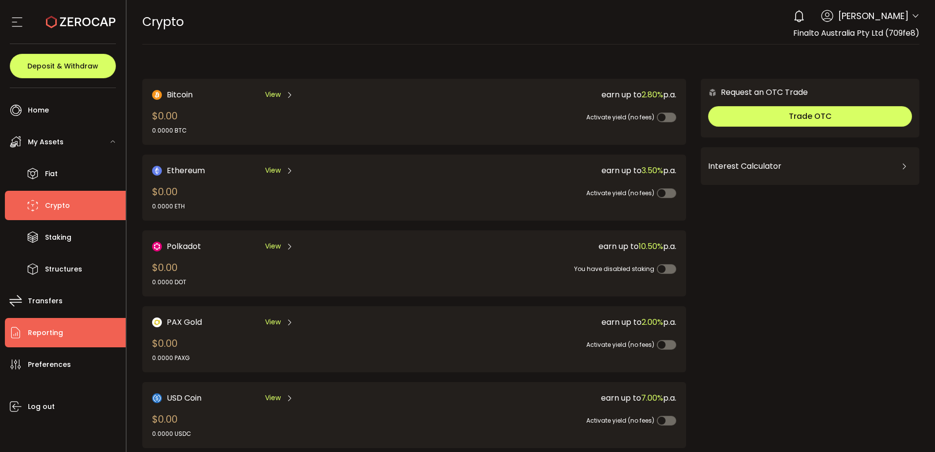
click at [60, 330] on span "Reporting" at bounding box center [45, 333] width 35 height 14
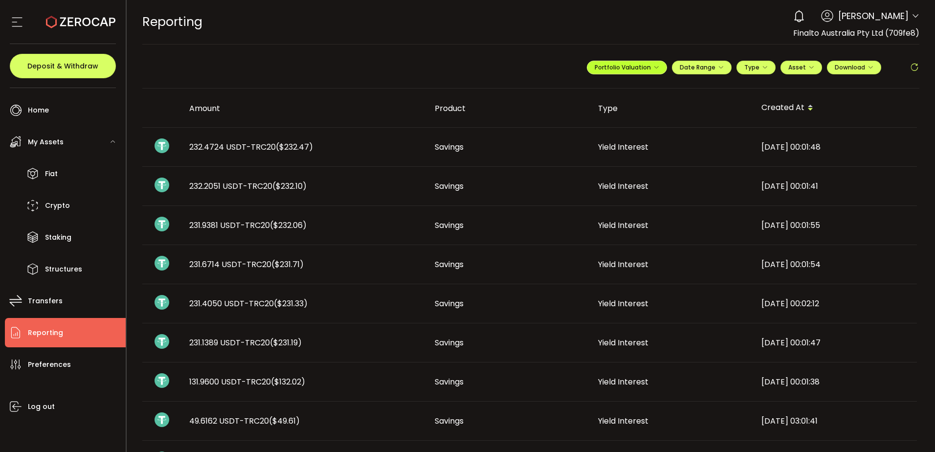
click at [625, 65] on span "Portfolio Valuation" at bounding box center [627, 67] width 65 height 8
click at [578, 89] on input "**********" at bounding box center [587, 91] width 39 height 12
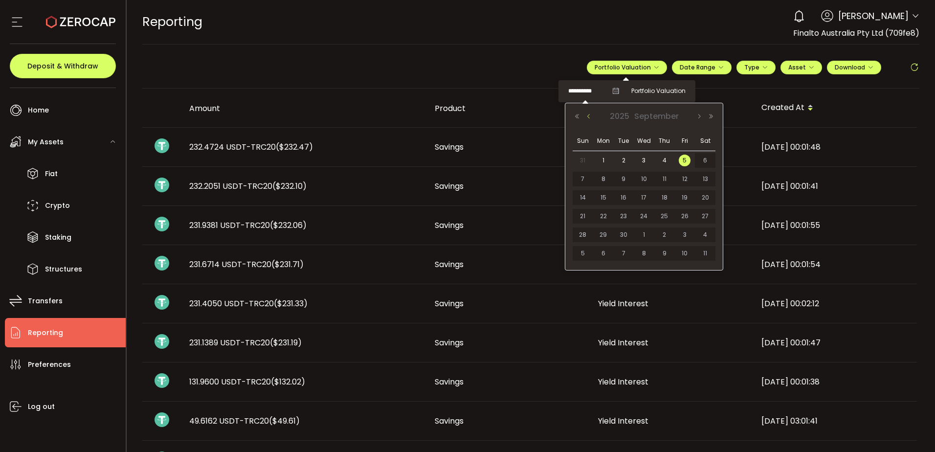
click at [590, 118] on button "Previous Month" at bounding box center [589, 116] width 12 height 7
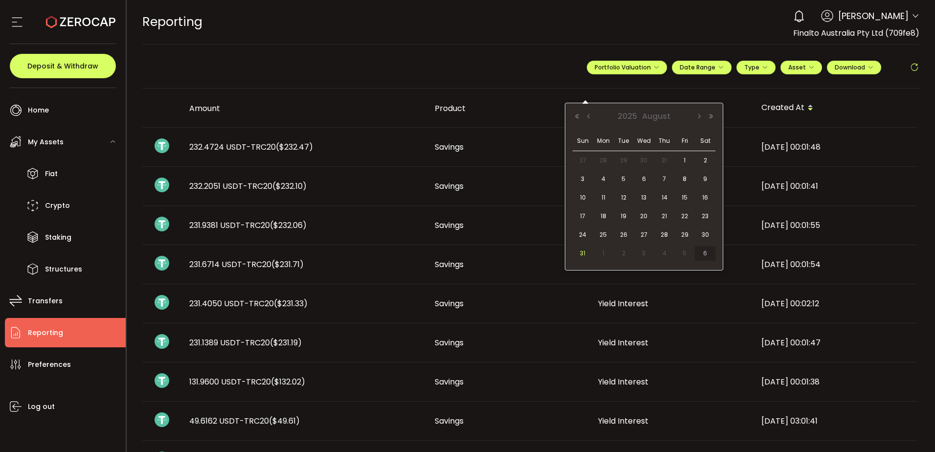
click at [581, 253] on span "31" at bounding box center [583, 253] width 12 height 12
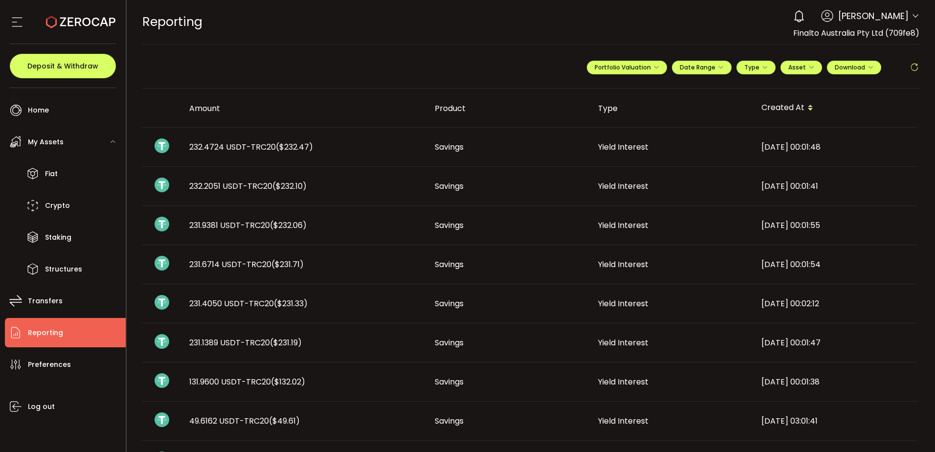
click at [661, 27] on div "REPORTING Buy Power $0.00 USD Reporting Reporting Verify Your Identity 0 [PERSO…" at bounding box center [531, 22] width 778 height 44
drag, startPoint x: 582, startPoint y: 68, endPoint x: 667, endPoint y: 77, distance: 85.5
click at [673, 77] on div "**********" at bounding box center [531, 71] width 778 height 34
click at [642, 34] on div "REPORTING Buy Power $0.00 USD Reporting Reporting Verify Your Identity 0 [PERSO…" at bounding box center [531, 22] width 778 height 44
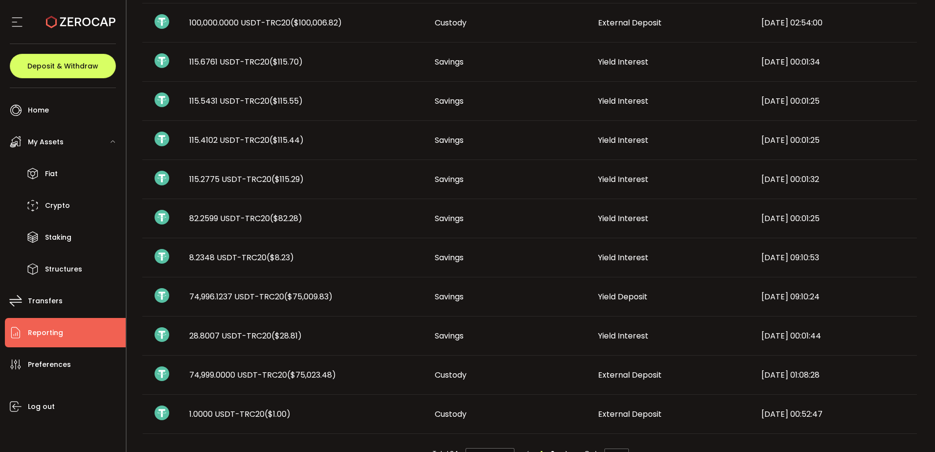
scroll to position [507, 0]
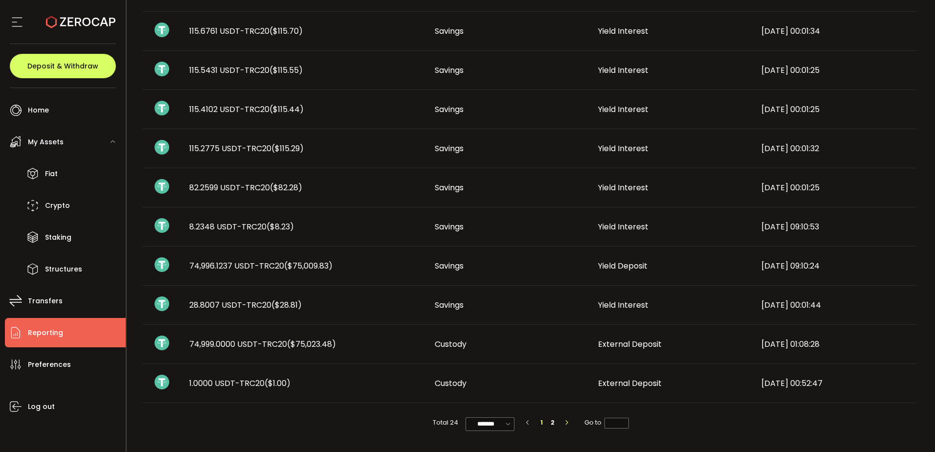
click at [564, 424] on icon "button" at bounding box center [567, 423] width 6 height 6
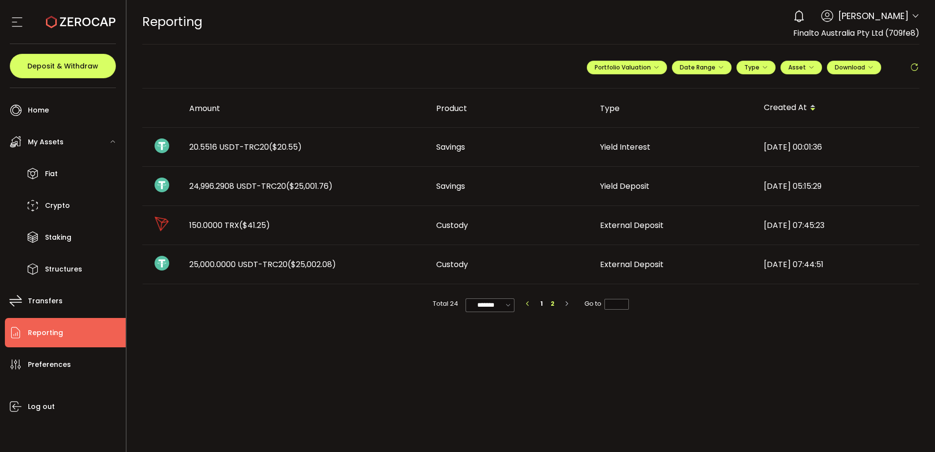
click at [529, 304] on icon "button" at bounding box center [528, 304] width 6 height 6
type input "*"
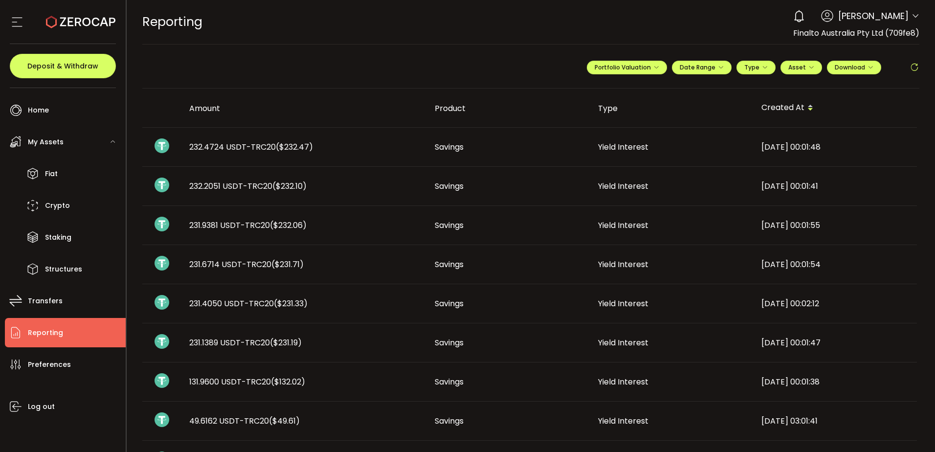
click at [904, 25] on div "0 [PERSON_NAME] Account Finalto Australia Pty Ltd (991b14) Finalto Australia Pt…" at bounding box center [853, 16] width 131 height 22
click at [907, 16] on div "0 [PERSON_NAME] Account Finalto Australia Pty Ltd (991b14) Finalto Australia Pt…" at bounding box center [853, 16] width 131 height 22
click at [912, 18] on icon at bounding box center [915, 16] width 8 height 8
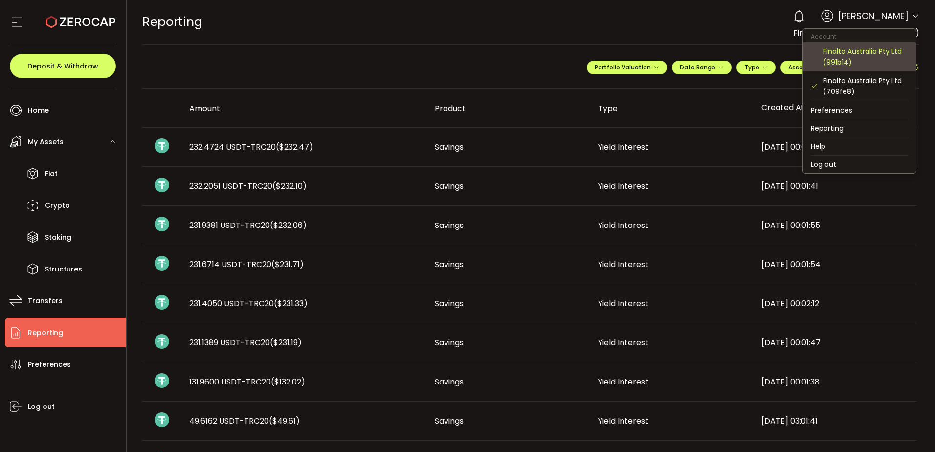
click at [851, 60] on div "Finalto Australia Pty Ltd (991b14)" at bounding box center [865, 57] width 85 height 22
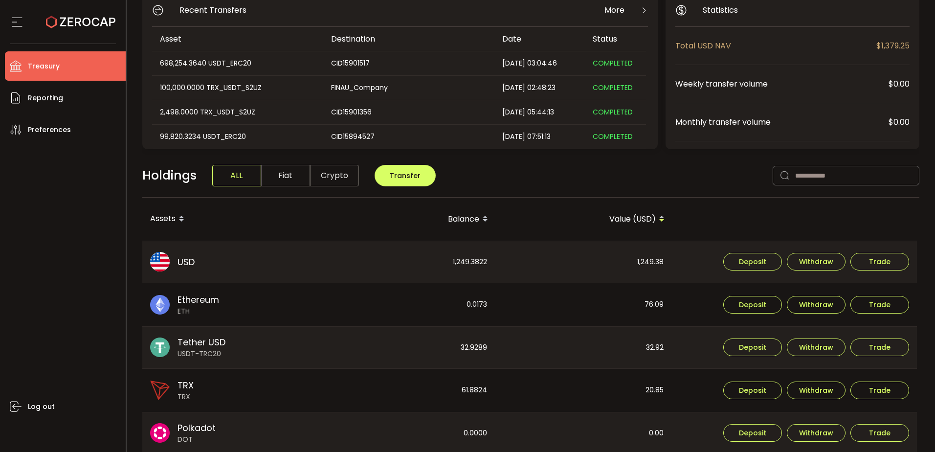
scroll to position [98, 0]
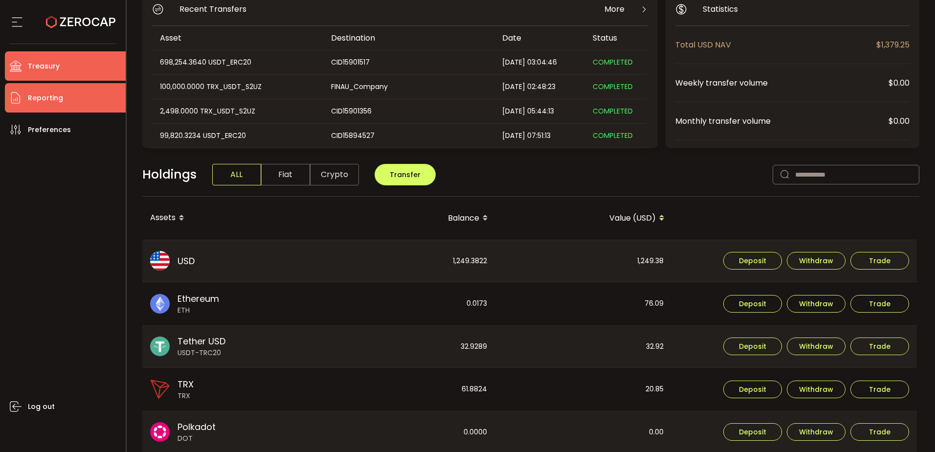
click at [60, 95] on span "Reporting" at bounding box center [45, 98] width 35 height 14
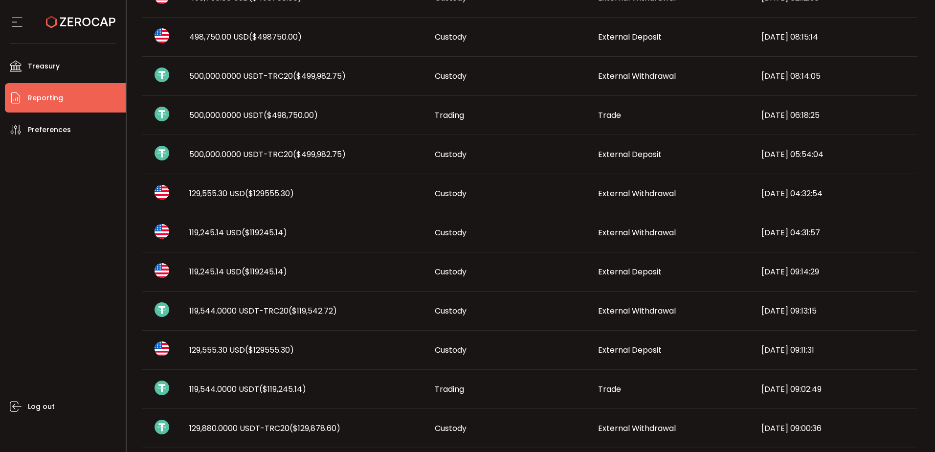
scroll to position [147, 0]
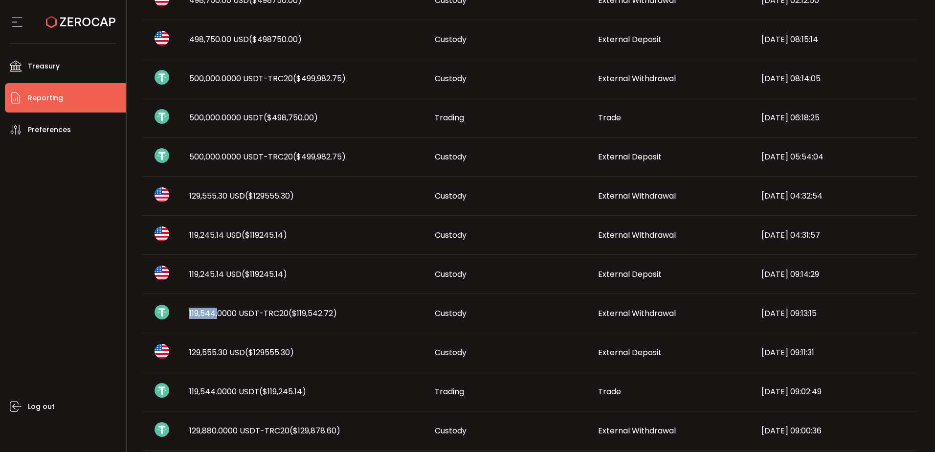
drag, startPoint x: 188, startPoint y: 311, endPoint x: 218, endPoint y: 311, distance: 29.8
click at [218, 311] on div "119,544.0000 USDT-TRC20 ($119,542.72)" at bounding box center [303, 313] width 245 height 11
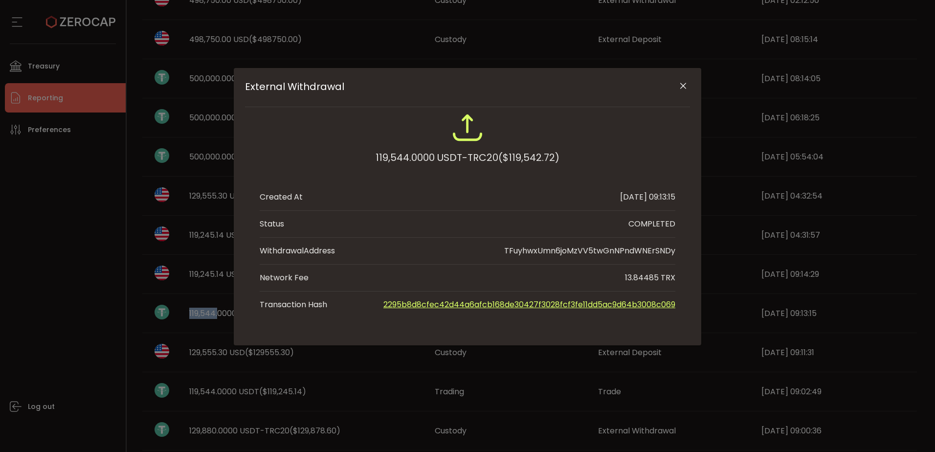
click at [684, 85] on icon "Close" at bounding box center [683, 86] width 10 height 10
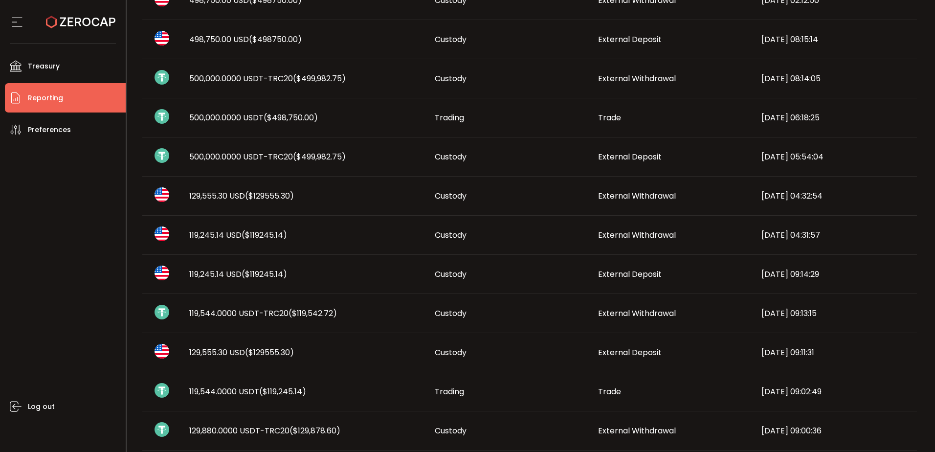
click at [64, 241] on div "Log out" at bounding box center [65, 294] width 121 height 300
drag, startPoint x: 188, startPoint y: 274, endPoint x: 222, endPoint y: 273, distance: 33.7
click at [222, 273] on div "119,245.14 USD ($119245.14)" at bounding box center [303, 273] width 245 height 11
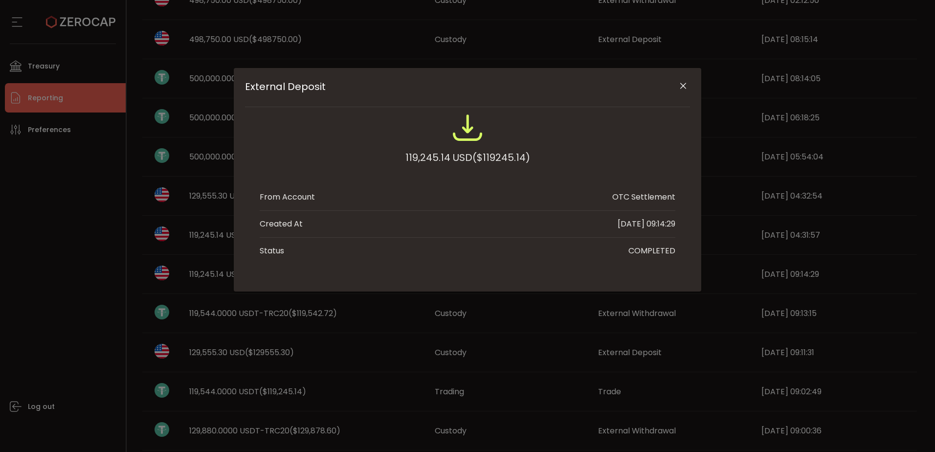
click at [222, 273] on div "External Deposit 119,245.14 USD ($119245.14) From Account OTC Settlement Create…" at bounding box center [467, 226] width 935 height 452
click at [679, 84] on icon "Close" at bounding box center [683, 86] width 10 height 10
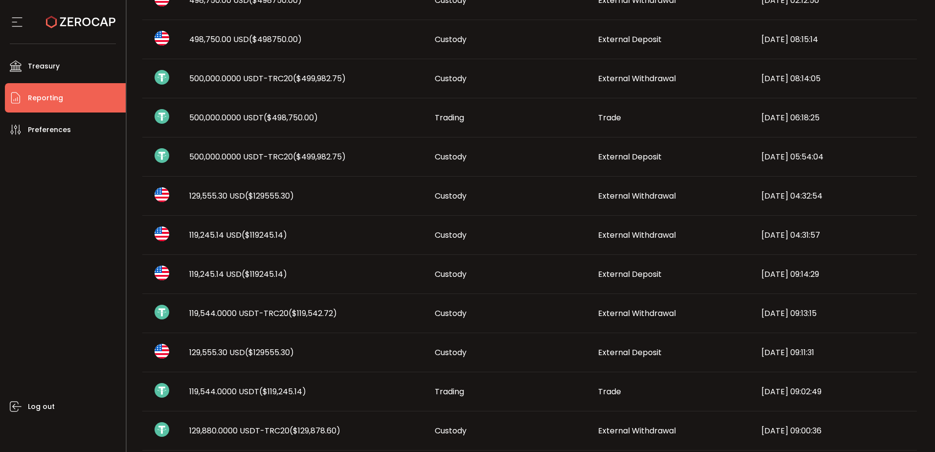
click at [212, 272] on span "119,245.14 USD ($119245.14)" at bounding box center [238, 273] width 98 height 11
click at [0, 0] on div "External Deposit 119,245.14 USD ($119245.14) From Account OTC Settlement Create…" at bounding box center [0, 0] width 0 height 0
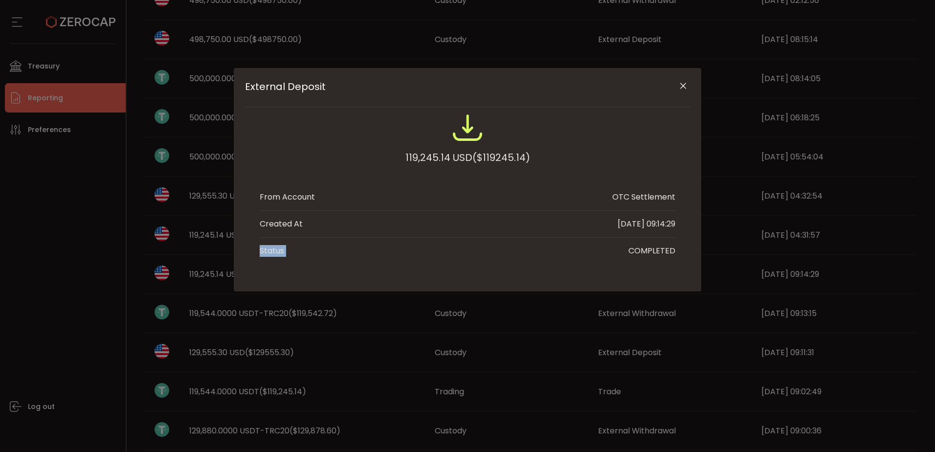
click at [212, 272] on div "External Deposit 119,245.14 USD ($119245.14) From Account OTC Settlement Create…" at bounding box center [467, 226] width 935 height 452
drag, startPoint x: 449, startPoint y: 158, endPoint x: 440, endPoint y: 158, distance: 9.3
click at [444, 158] on div "119,245.14 USD ($119245.14)" at bounding box center [467, 158] width 125 height 18
drag, startPoint x: 403, startPoint y: 157, endPoint x: 467, endPoint y: 157, distance: 64.1
click at [467, 157] on div "119,245.14 USD ($119245.14)" at bounding box center [468, 144] width 416 height 64
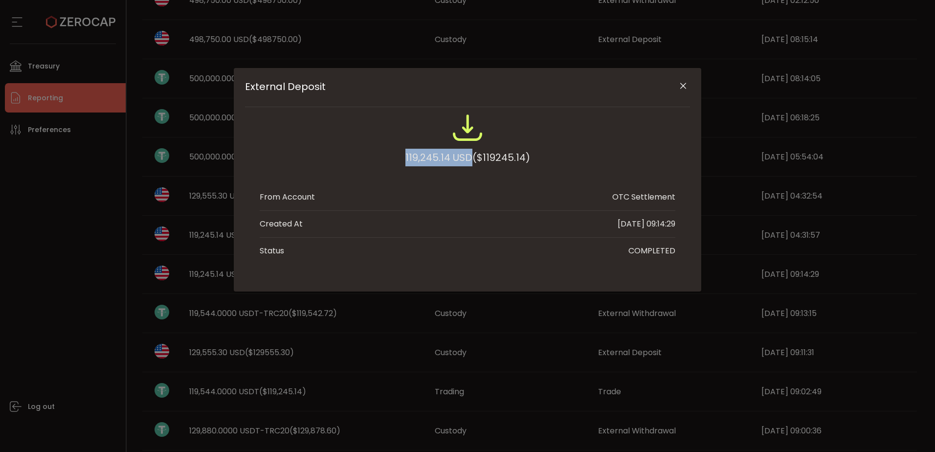
copy div "119,245.14 USD"
click at [686, 85] on icon "Close" at bounding box center [683, 86] width 10 height 10
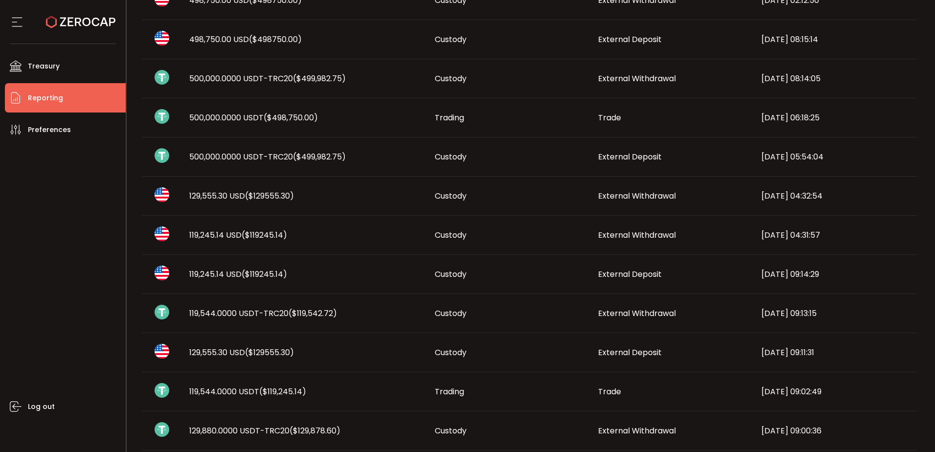
click at [316, 313] on span "($119,542.72)" at bounding box center [313, 313] width 48 height 11
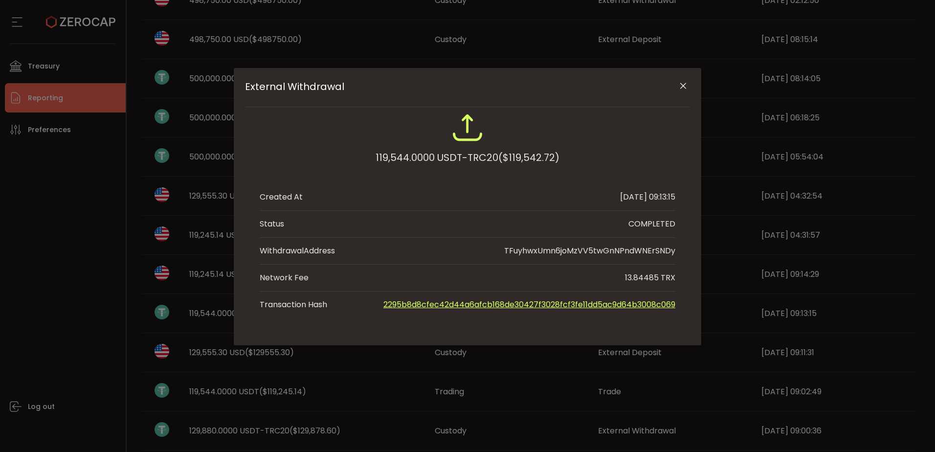
click at [683, 86] on icon "Close" at bounding box center [683, 86] width 10 height 10
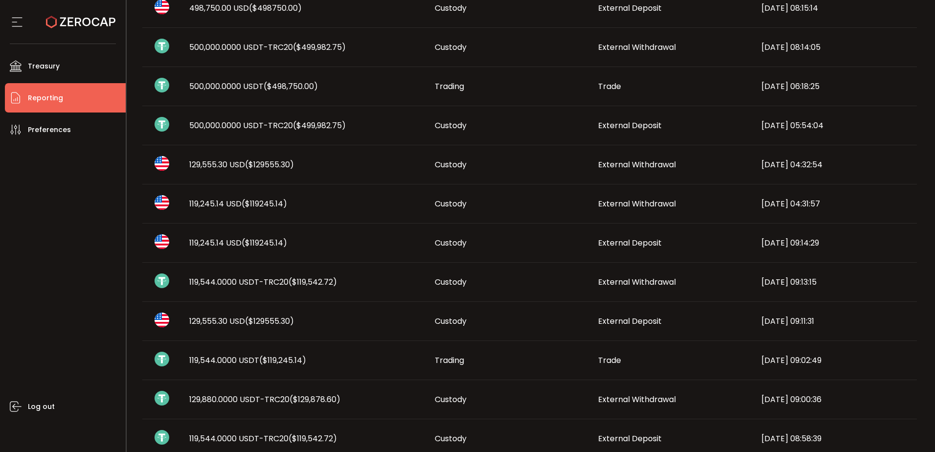
scroll to position [196, 0]
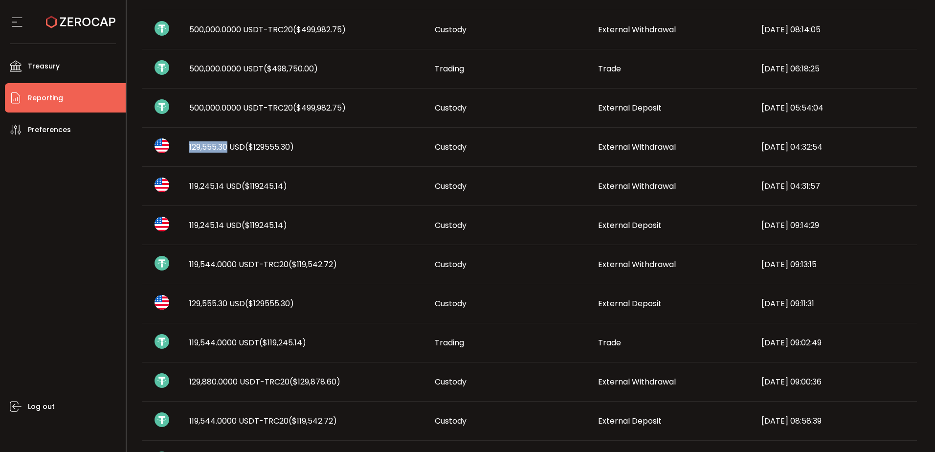
drag, startPoint x: 185, startPoint y: 147, endPoint x: 228, endPoint y: 145, distance: 42.6
click at [228, 145] on div "129,555.30 USD ($129555.30)" at bounding box center [303, 146] width 245 height 11
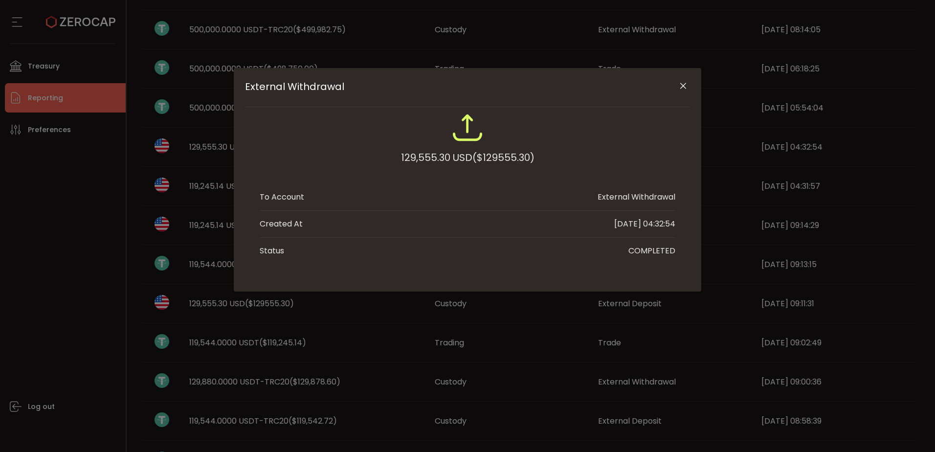
click at [437, 157] on div "129,555.30 USD ($129555.30)" at bounding box center [467, 158] width 133 height 18
copy div "129,555.30"
click at [682, 89] on icon "Close" at bounding box center [683, 86] width 10 height 10
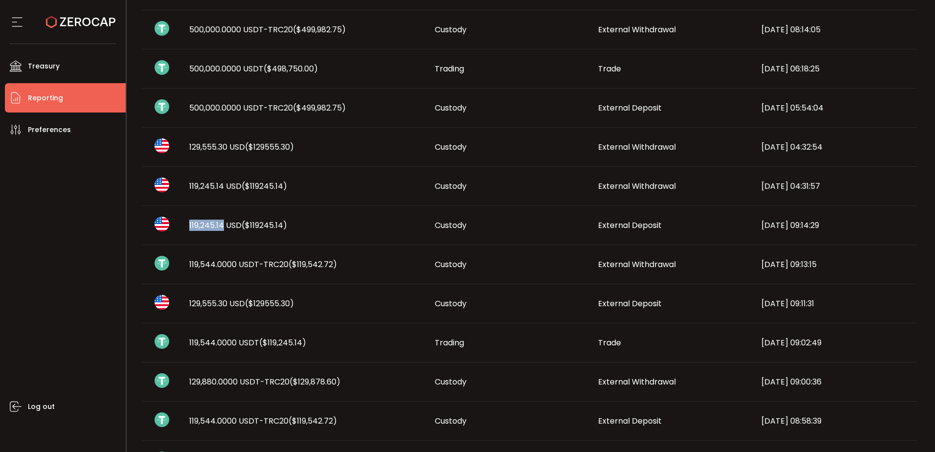
drag, startPoint x: 183, startPoint y: 224, endPoint x: 223, endPoint y: 223, distance: 40.1
click at [223, 223] on div "119,245.14 USD ($119245.14)" at bounding box center [303, 225] width 245 height 11
copy span "119,245.14"
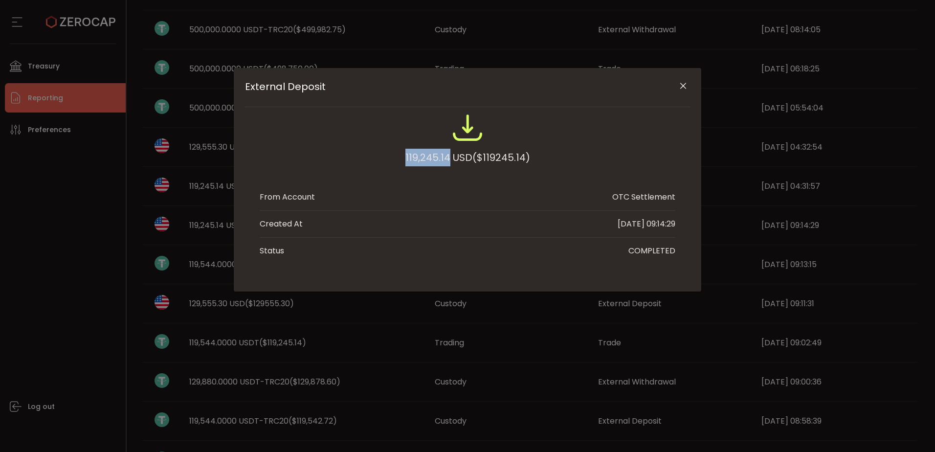
drag, startPoint x: 447, startPoint y: 157, endPoint x: 323, endPoint y: 155, distance: 124.2
click at [324, 155] on div "119,245.14 USD ($119245.14)" at bounding box center [468, 144] width 416 height 64
copy div "119,245.14"
